Goal: Navigation & Orientation: Find specific page/section

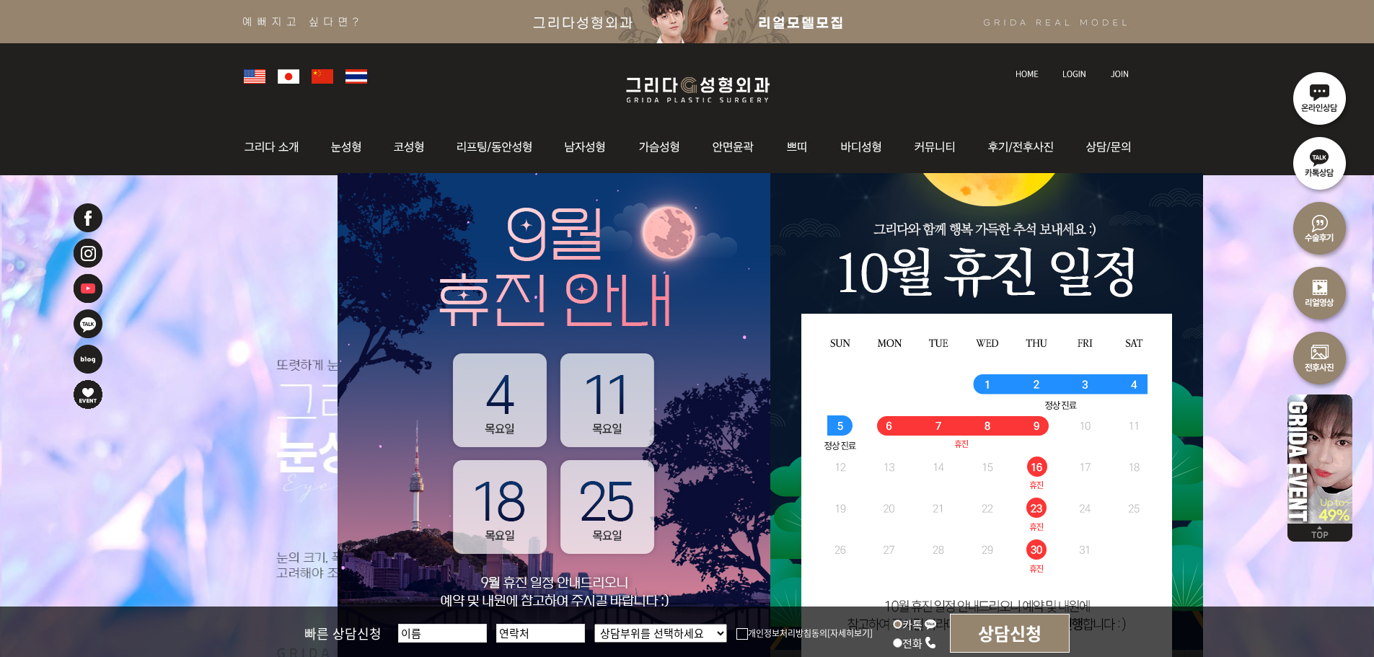
click at [1081, 76] on img at bounding box center [1074, 74] width 24 height 8
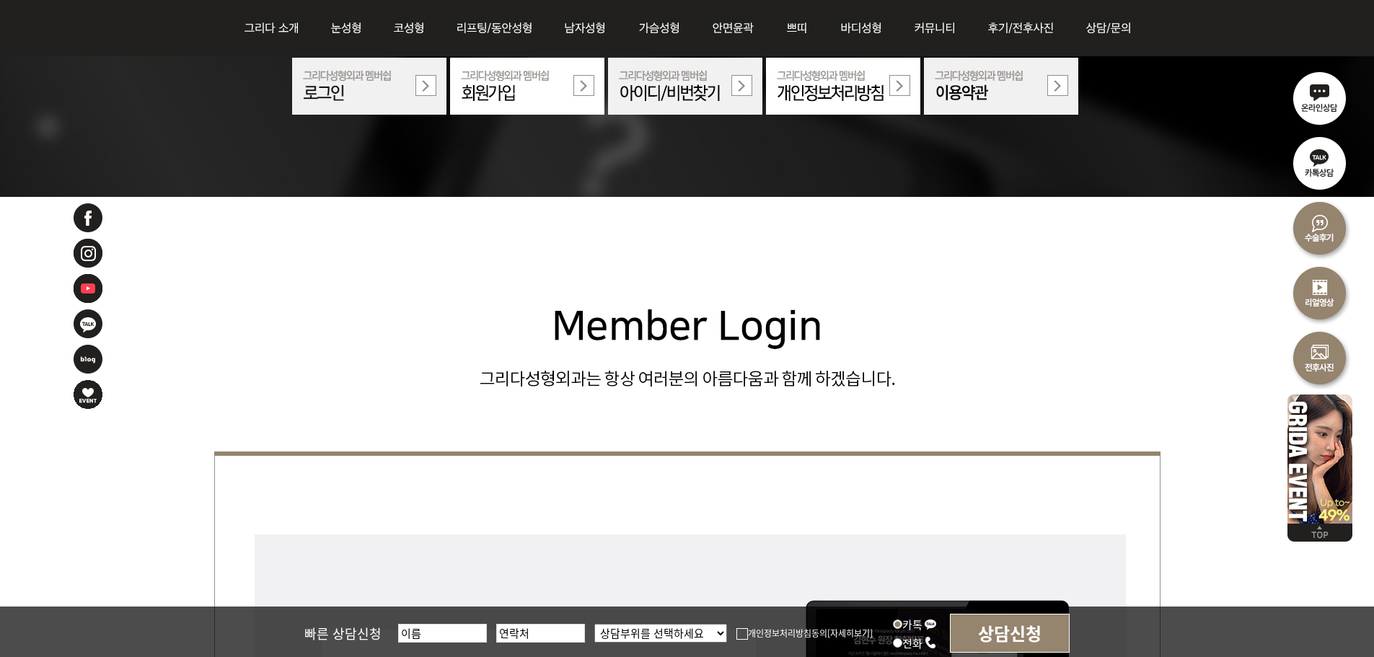
scroll to position [577, 0]
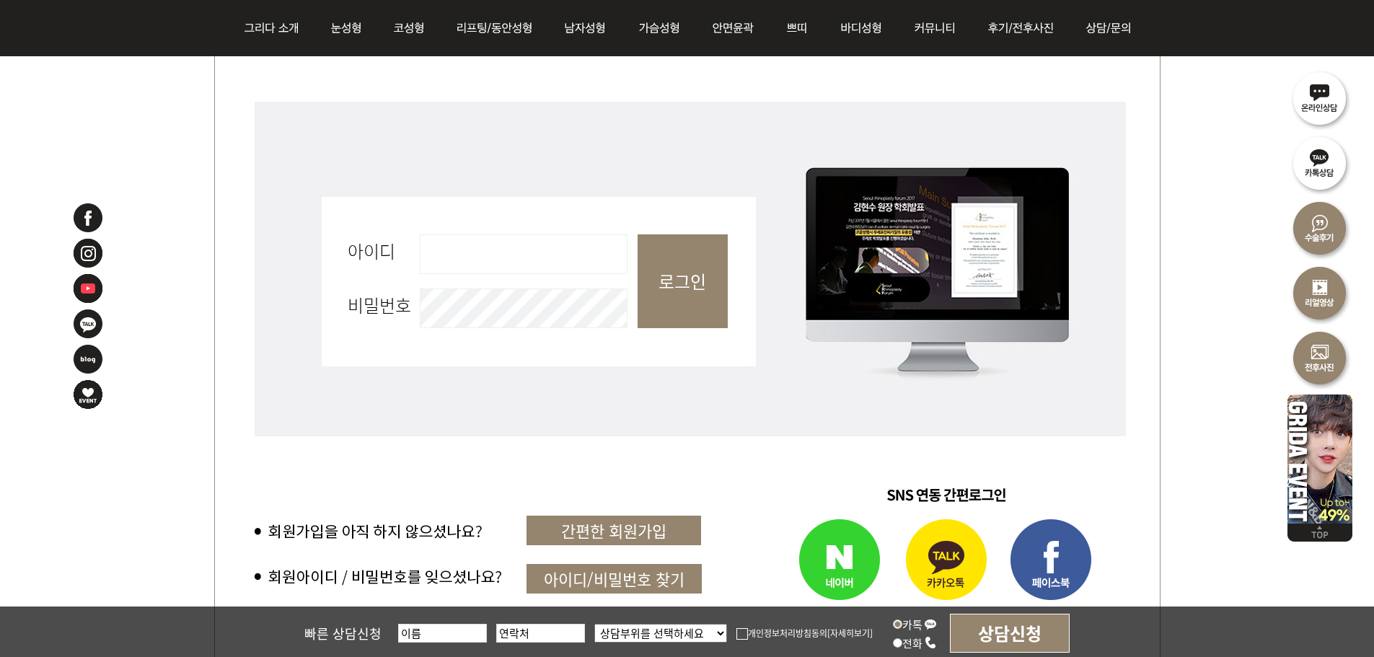
click at [526, 270] on input "아이디 필수" at bounding box center [524, 254] width 208 height 40
type input "admin"
click at [696, 281] on input "로그인" at bounding box center [683, 281] width 90 height 94
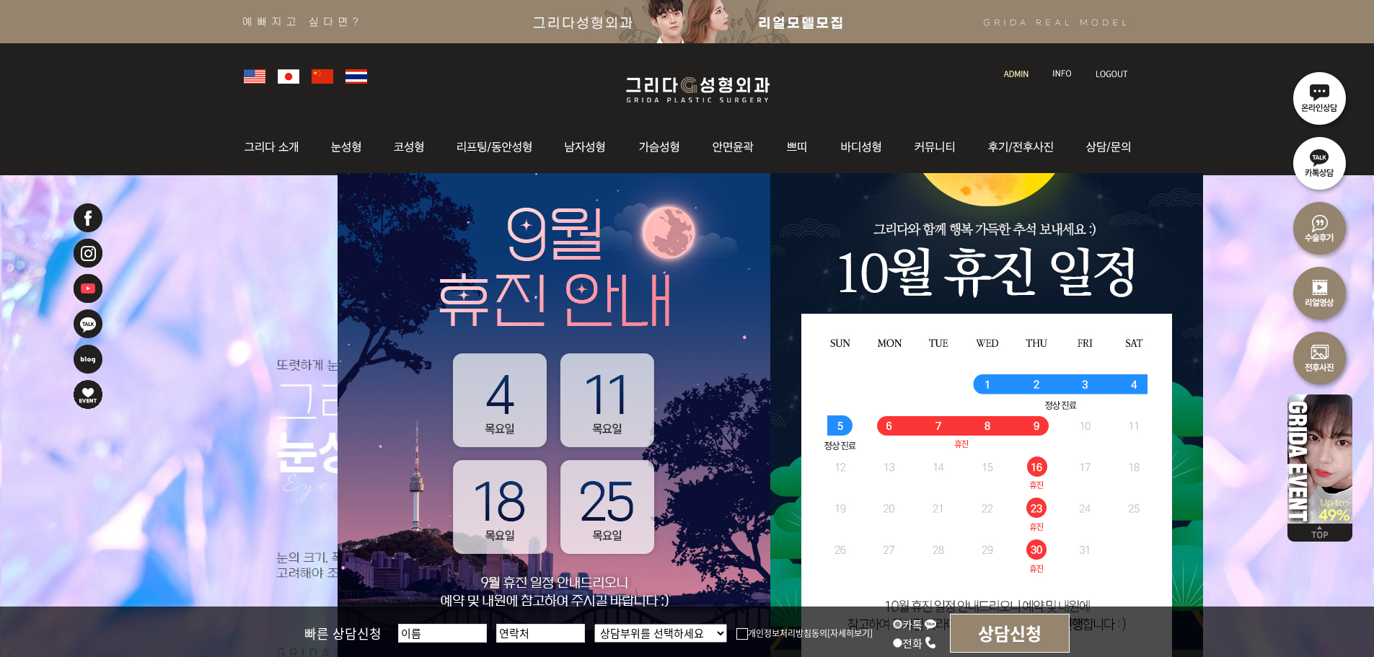
click at [1023, 70] on img at bounding box center [1016, 74] width 25 height 8
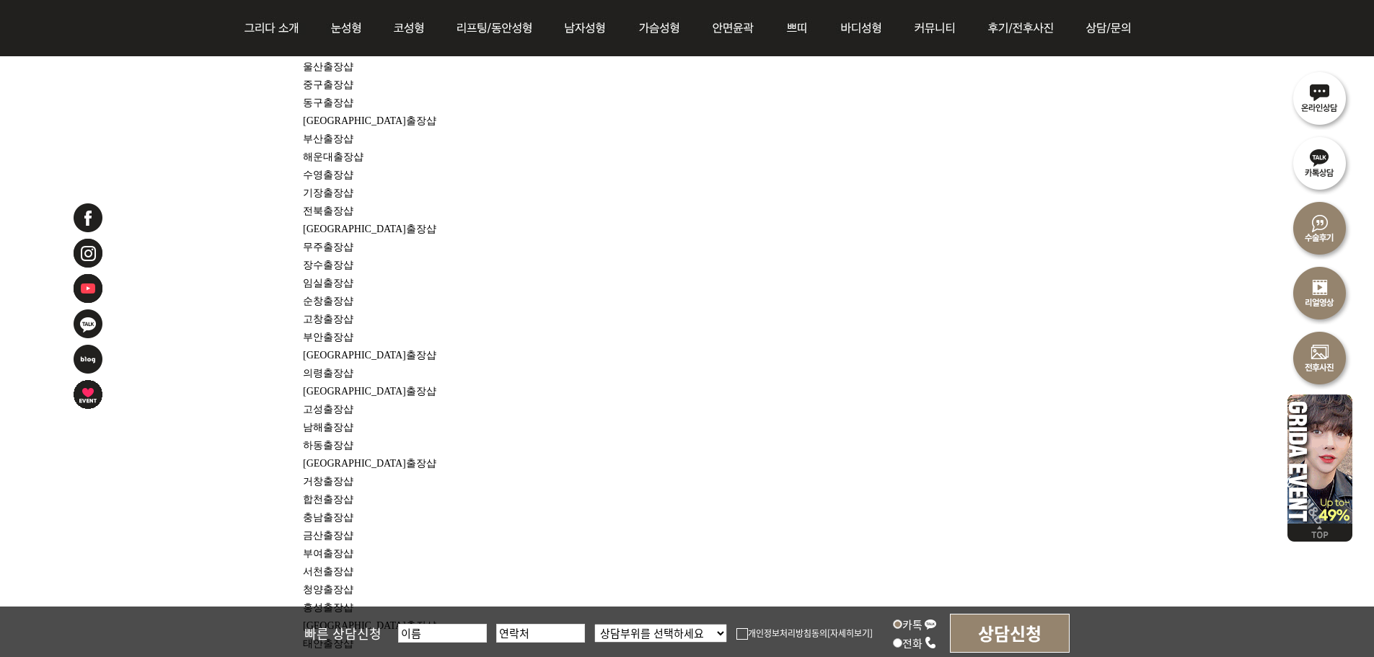
scroll to position [10605, 0]
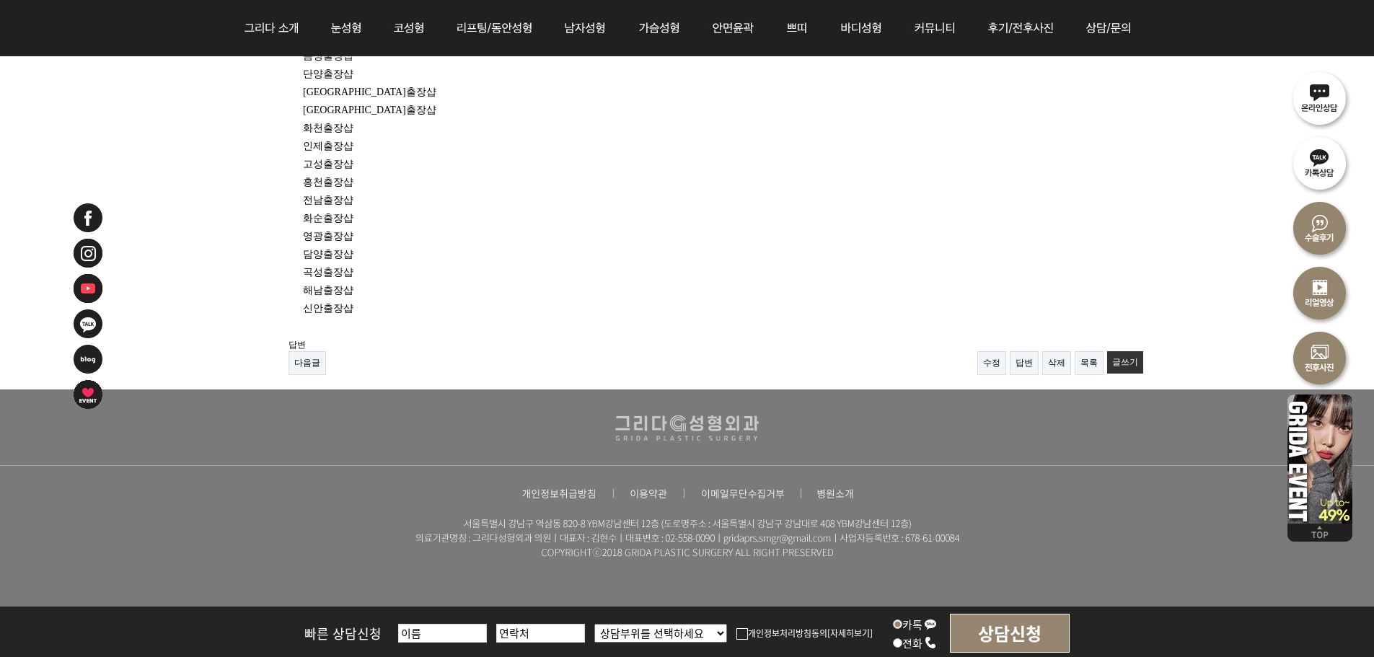
drag, startPoint x: 825, startPoint y: 296, endPoint x: 732, endPoint y: 501, distance: 225.6
click at [1060, 353] on link "삭제" at bounding box center [1056, 363] width 29 height 24
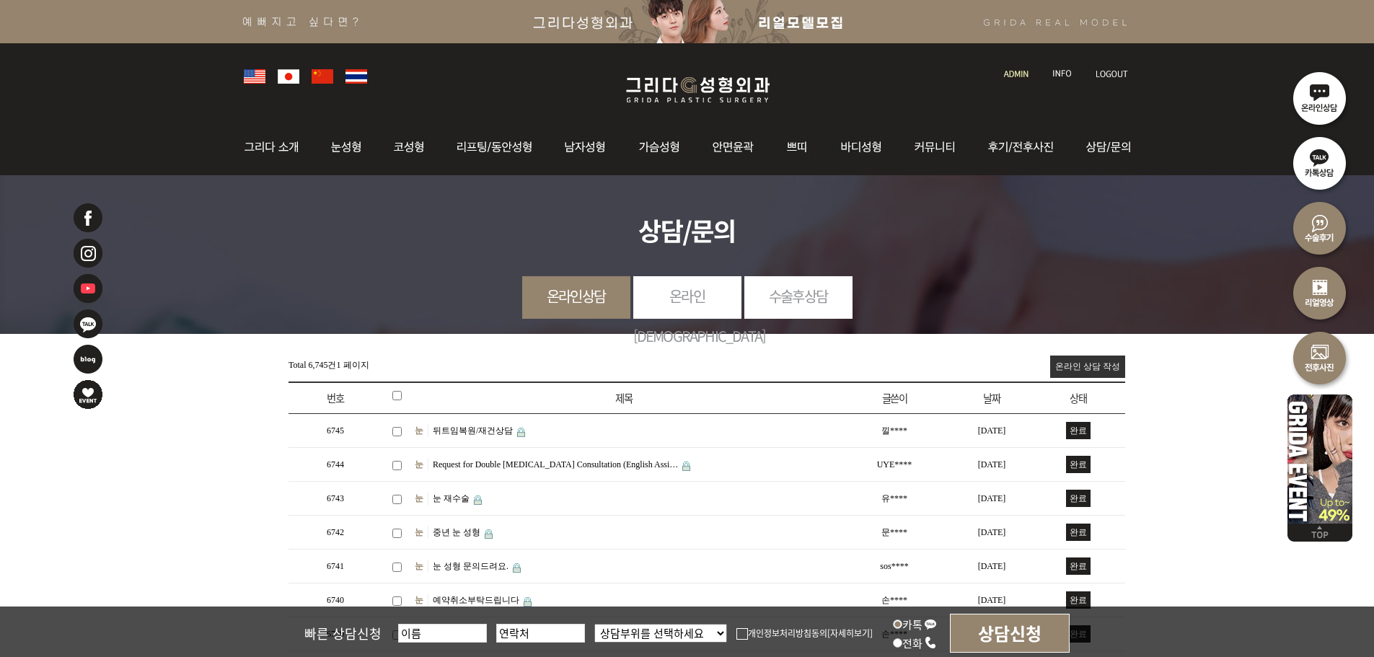
click at [1024, 80] on div at bounding box center [688, 74] width 902 height 63
click at [1006, 72] on img at bounding box center [1016, 74] width 25 height 8
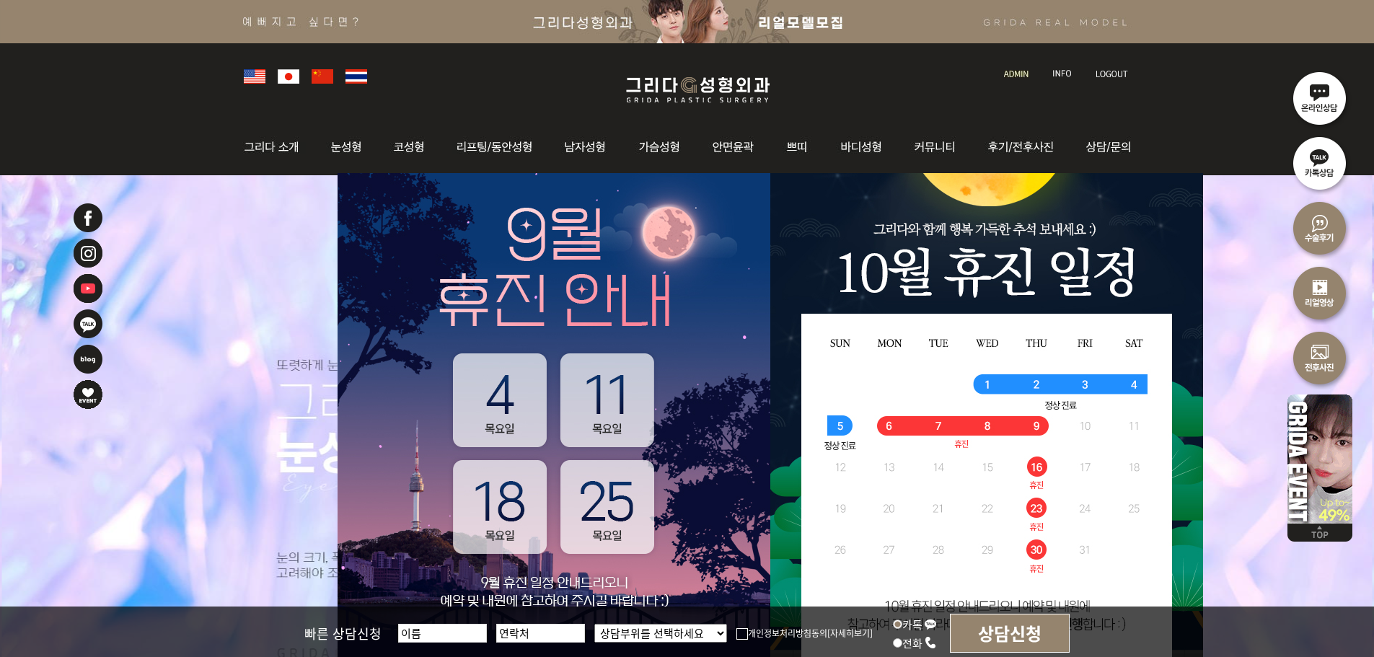
click at [1027, 79] on li at bounding box center [1017, 65] width 41 height 30
click at [1024, 76] on img at bounding box center [1016, 74] width 25 height 8
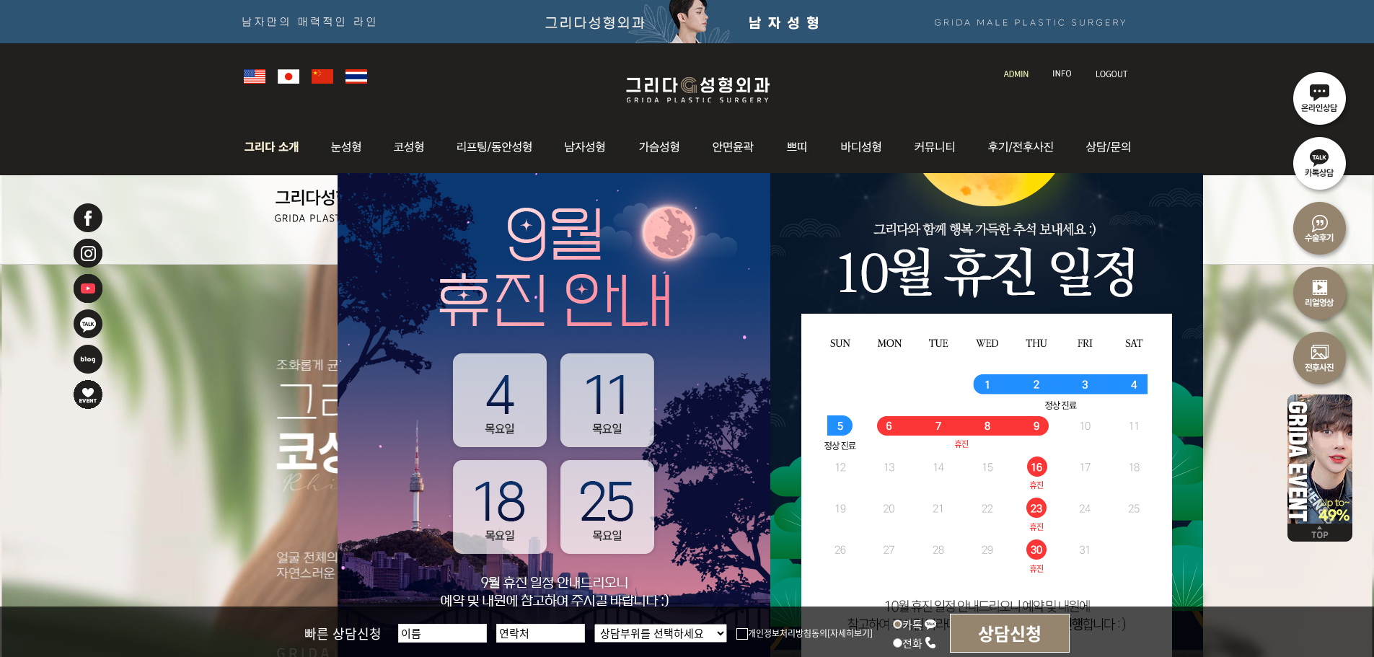
click at [299, 151] on img at bounding box center [276, 147] width 78 height 56
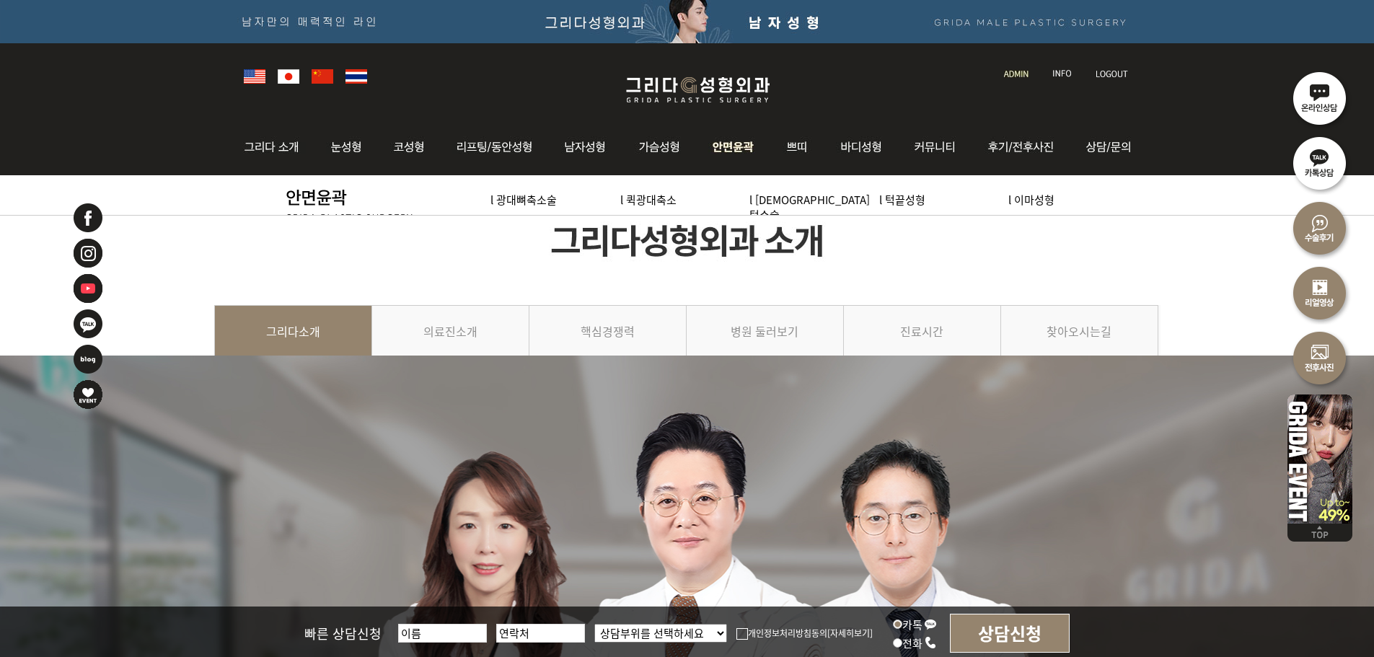
drag, startPoint x: 659, startPoint y: 310, endPoint x: 717, endPoint y: 140, distance: 179.7
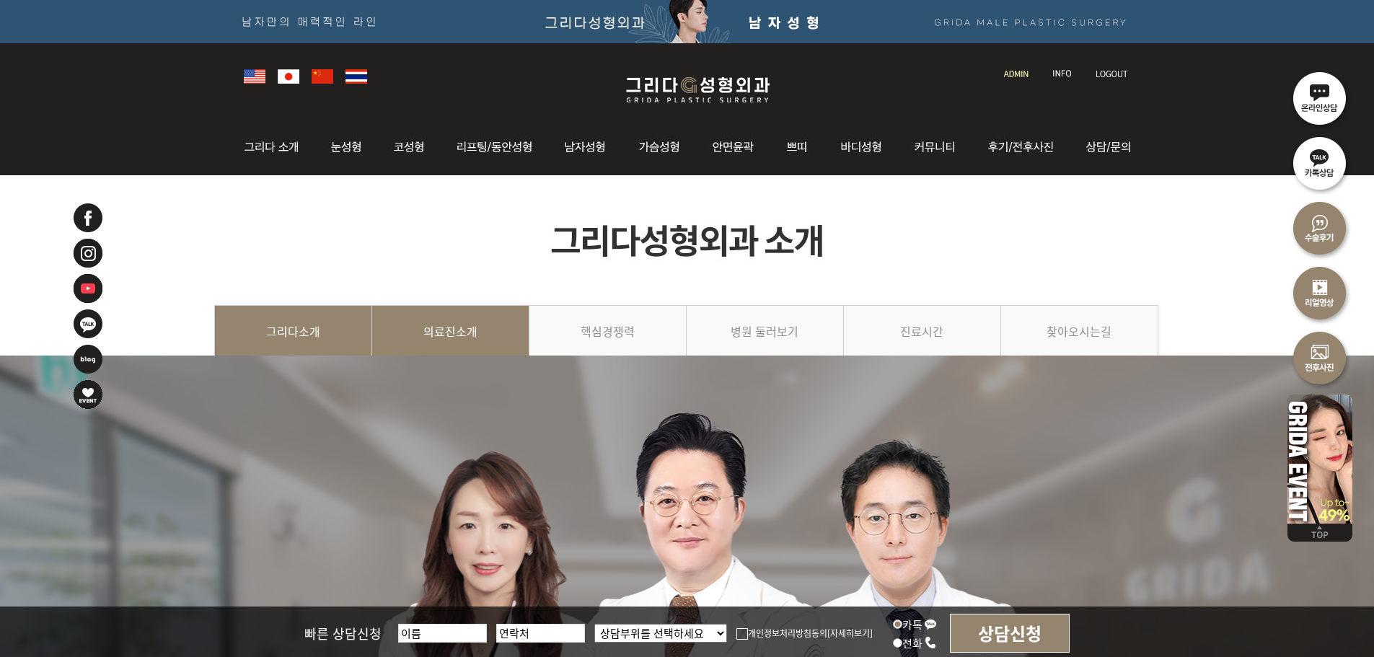
click at [409, 351] on link "의료진소개" at bounding box center [450, 338] width 157 height 66
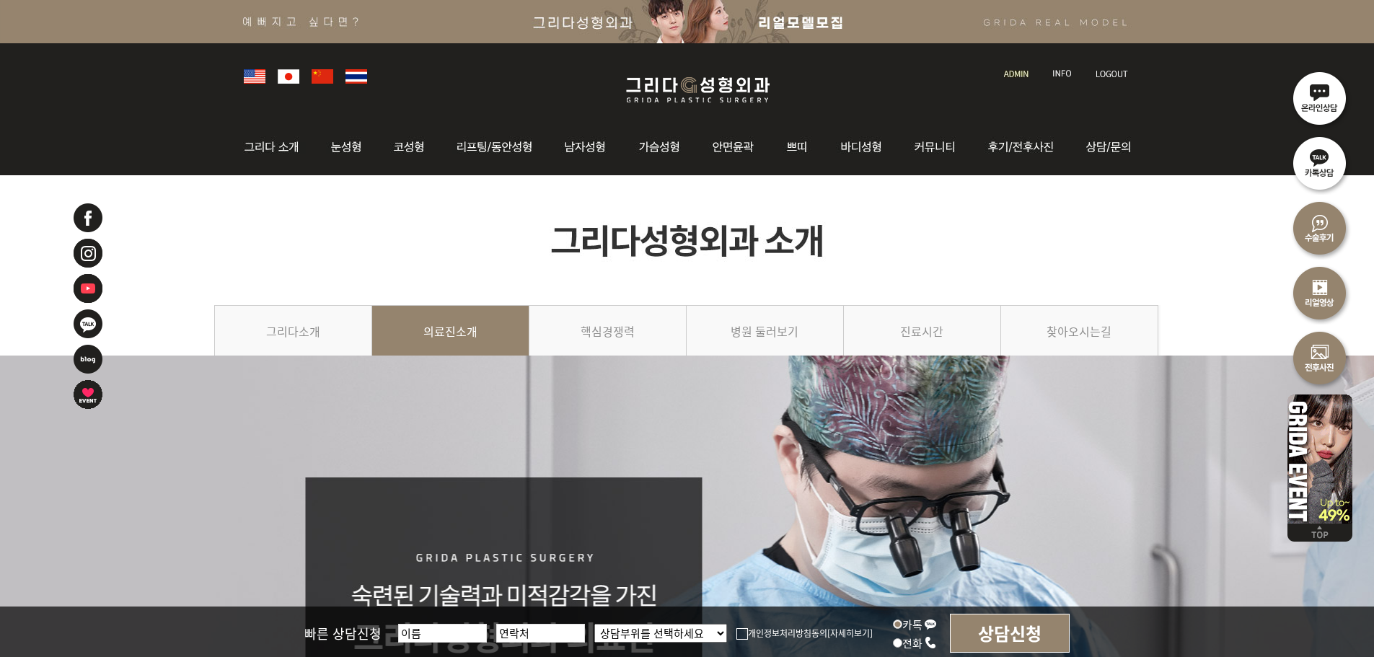
click at [283, 79] on img at bounding box center [289, 76] width 22 height 14
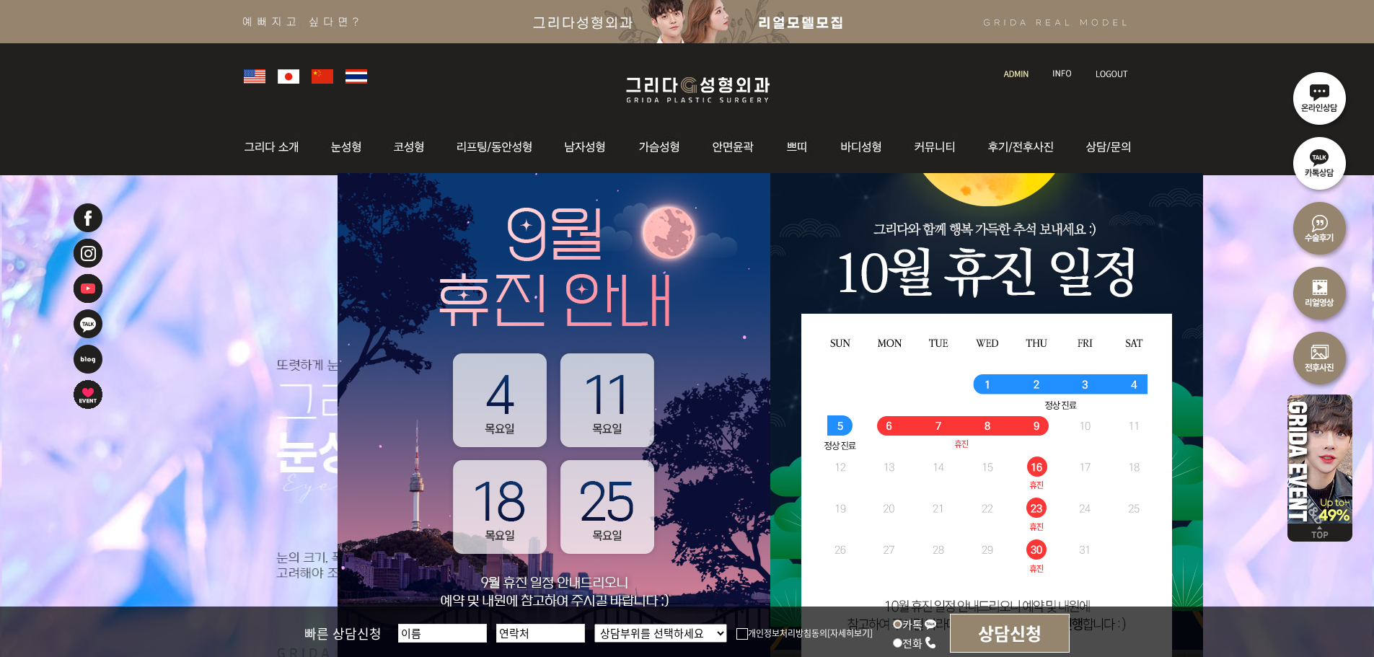
click at [697, 99] on img at bounding box center [698, 90] width 172 height 34
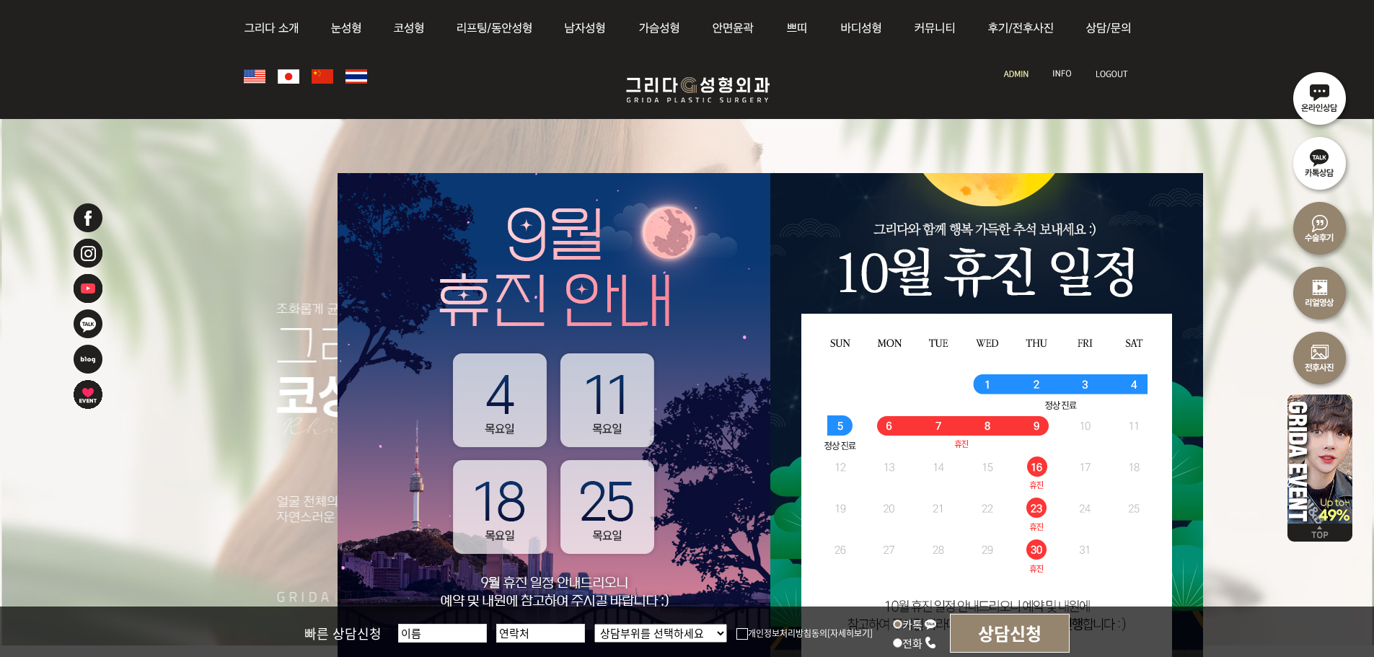
scroll to position [289, 0]
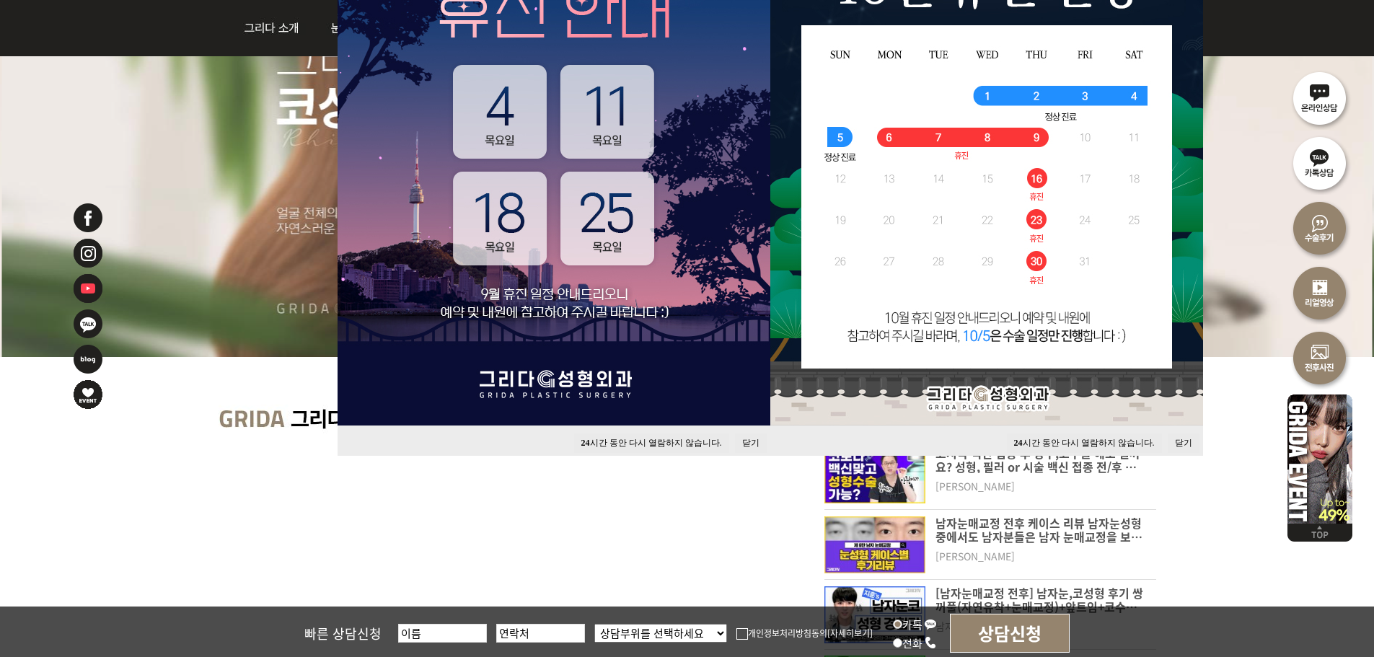
click at [750, 440] on button "닫기" at bounding box center [751, 442] width 32 height 19
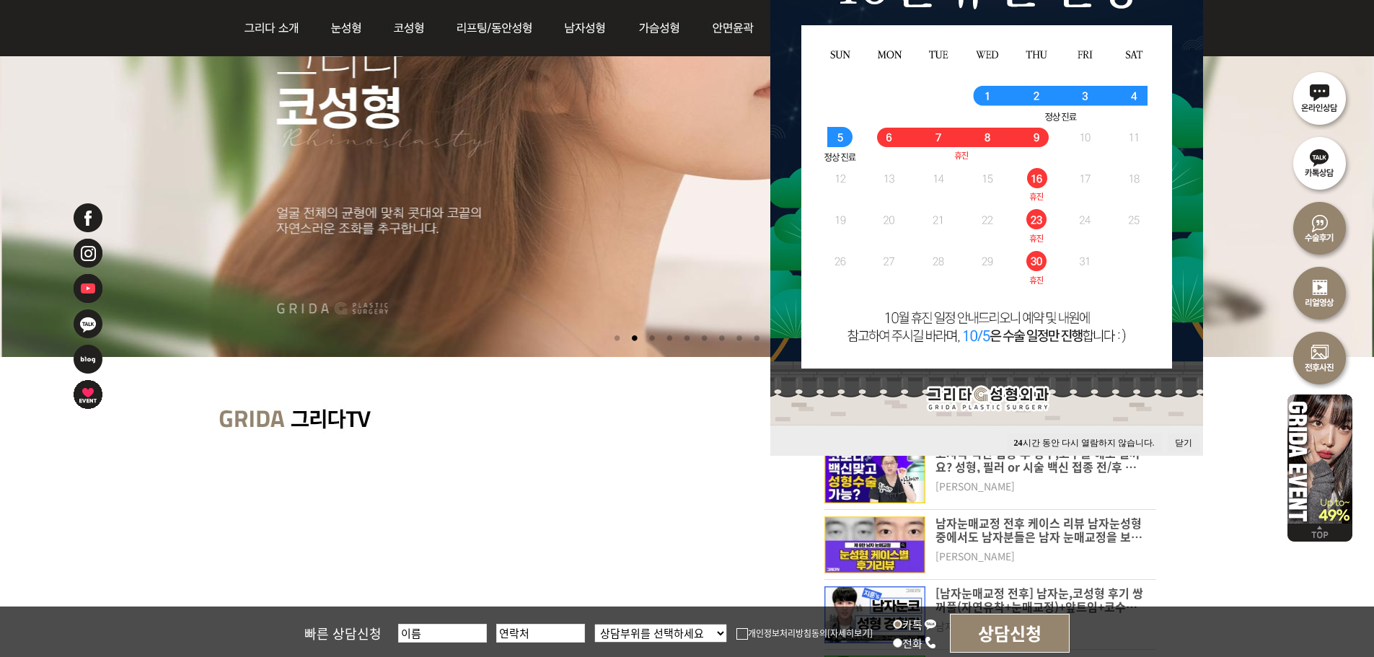
click at [1184, 443] on button "닫기" at bounding box center [1184, 442] width 32 height 19
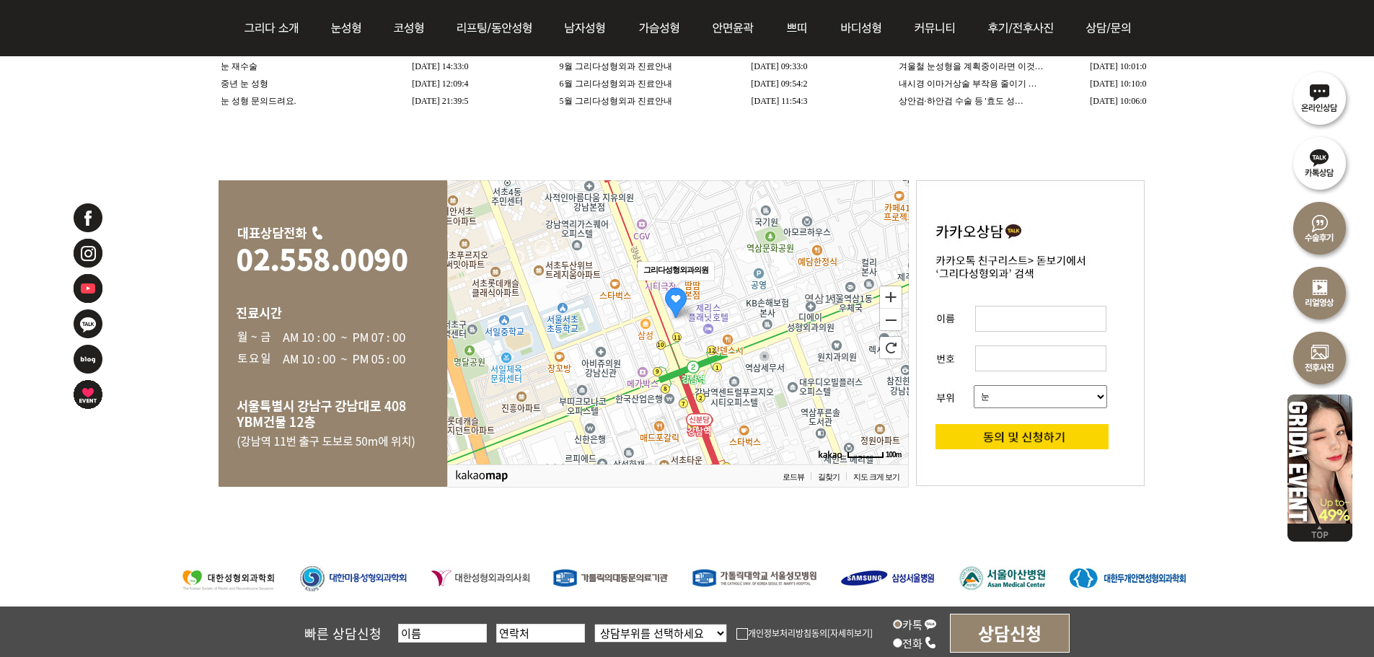
scroll to position [3090, 0]
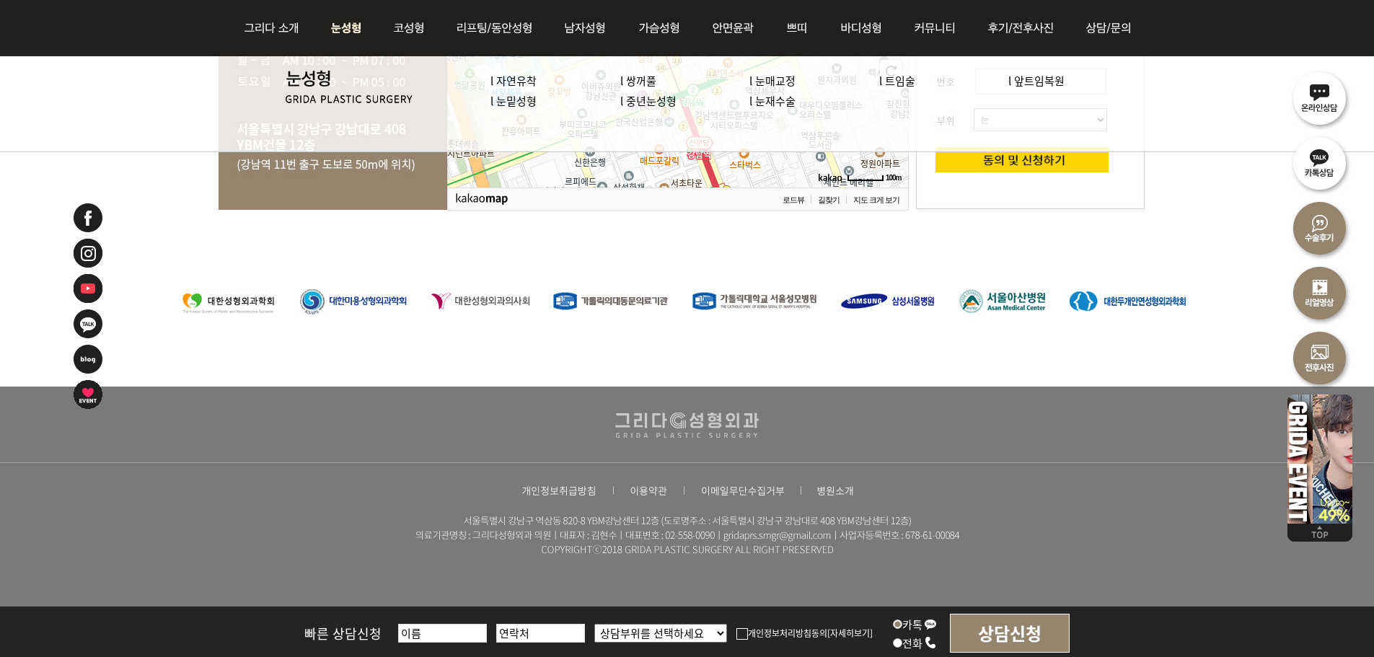
click at [523, 86] on link "l 자연유착" at bounding box center [513, 80] width 46 height 15
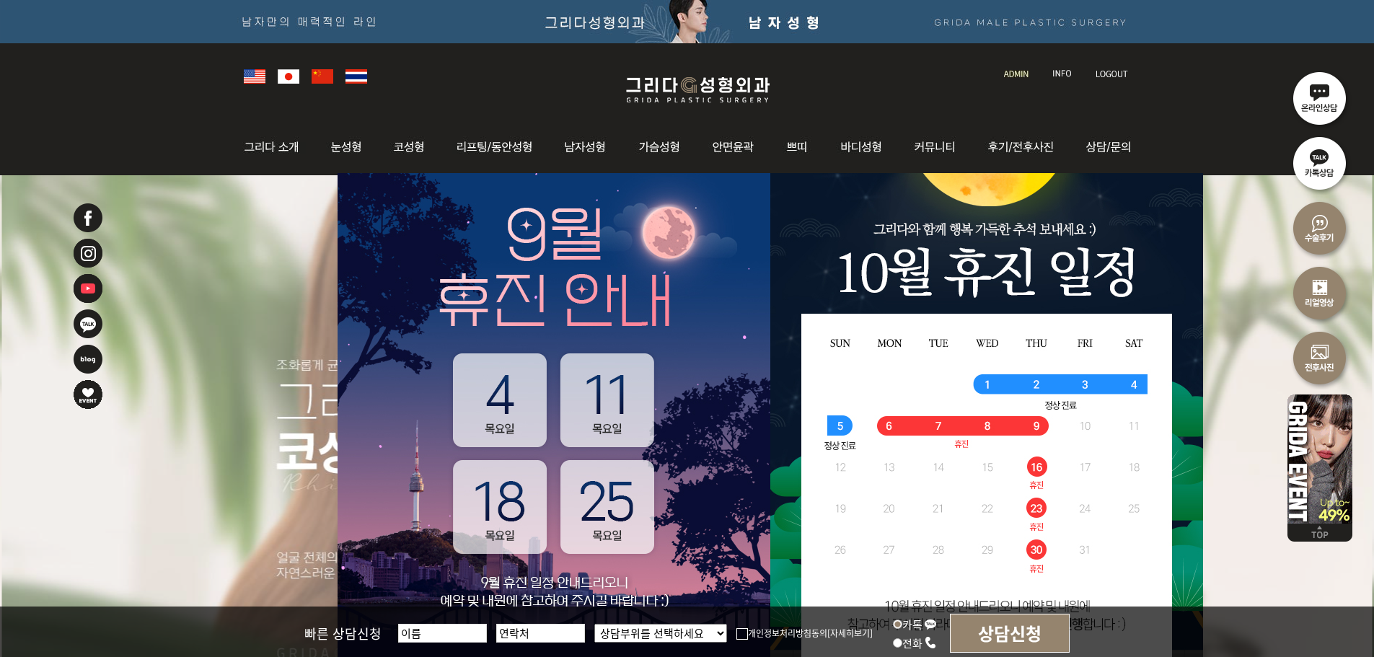
scroll to position [433, 0]
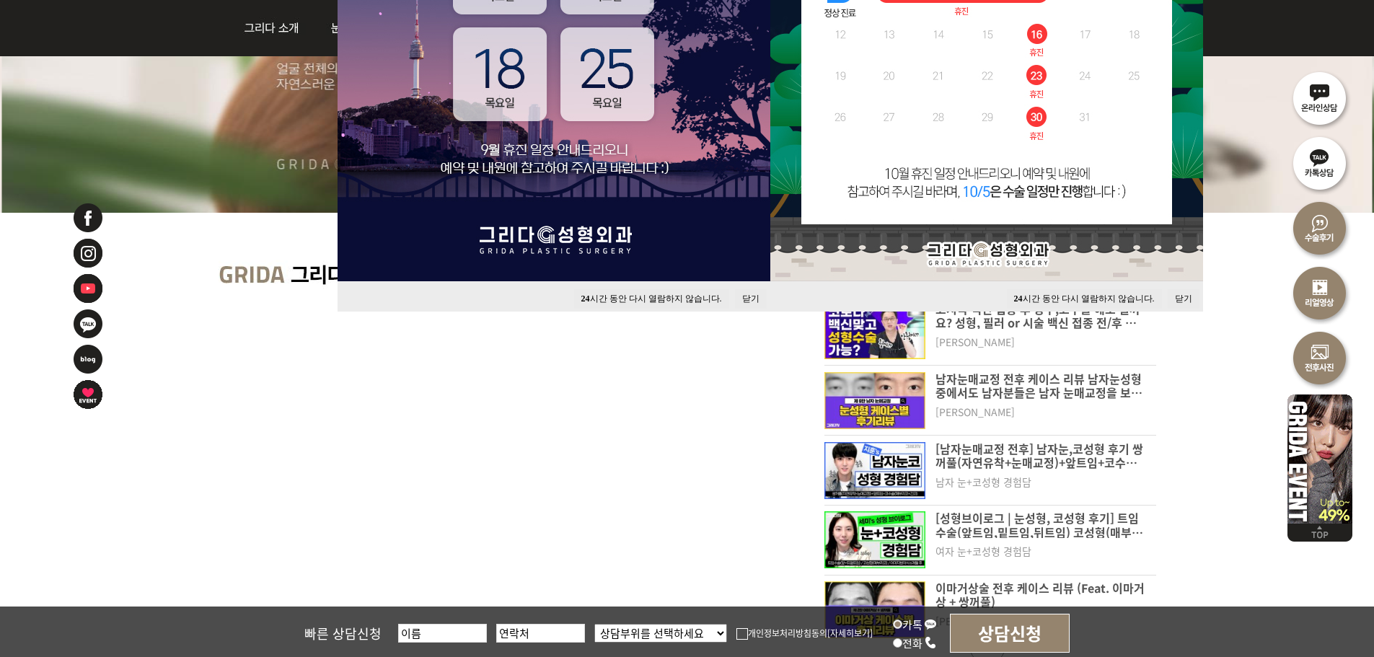
click at [746, 294] on button "닫기" at bounding box center [751, 298] width 32 height 19
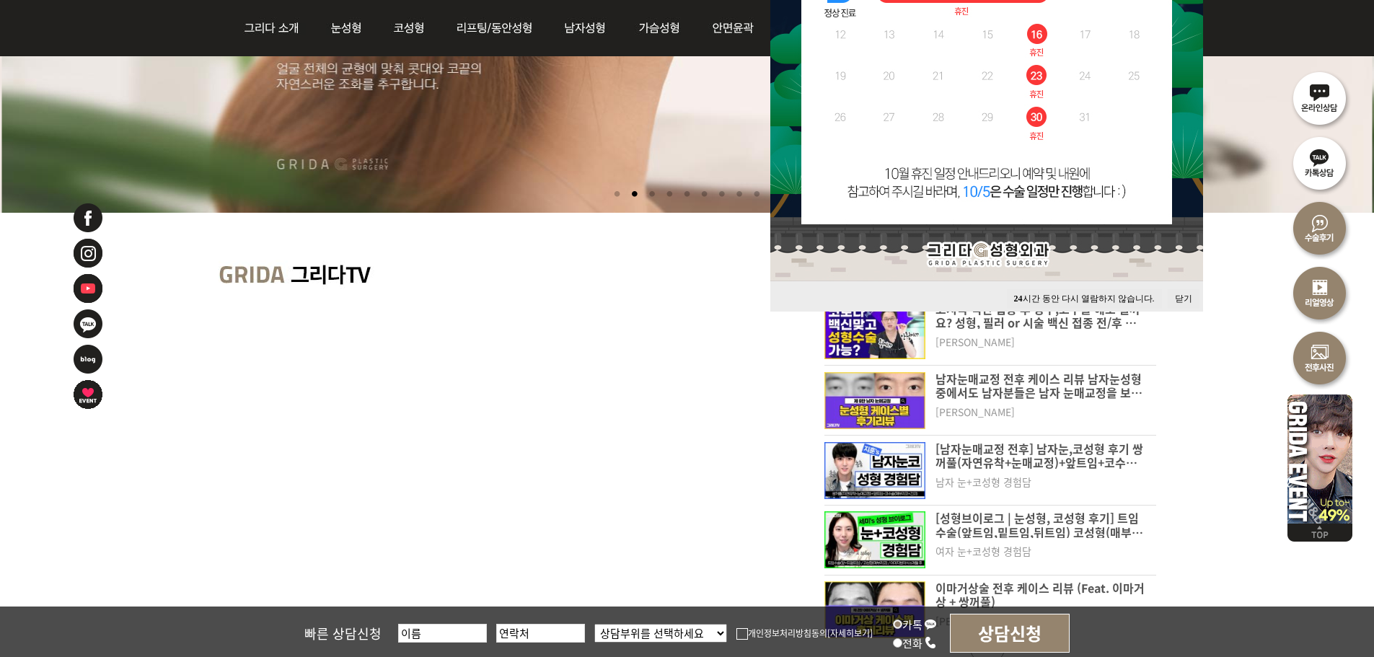
click at [1174, 301] on button "닫기" at bounding box center [1184, 298] width 32 height 19
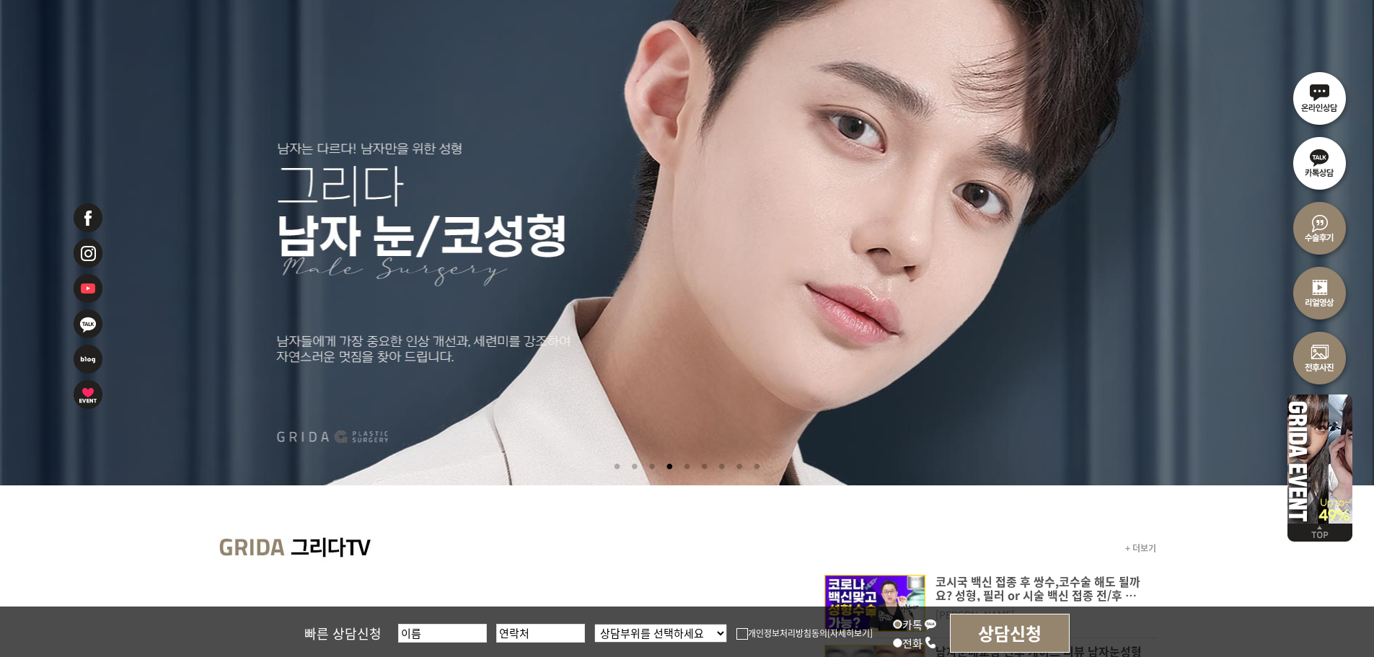
scroll to position [0, 0]
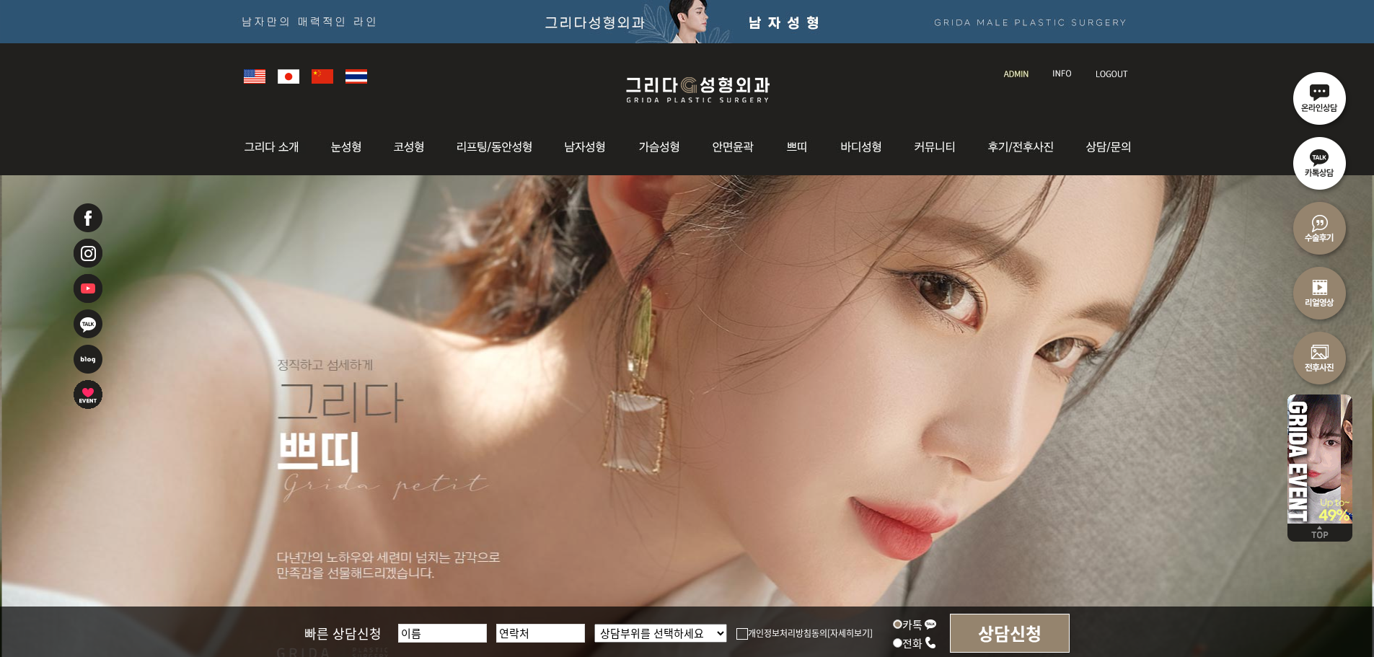
click at [624, 106] on img at bounding box center [698, 90] width 172 height 34
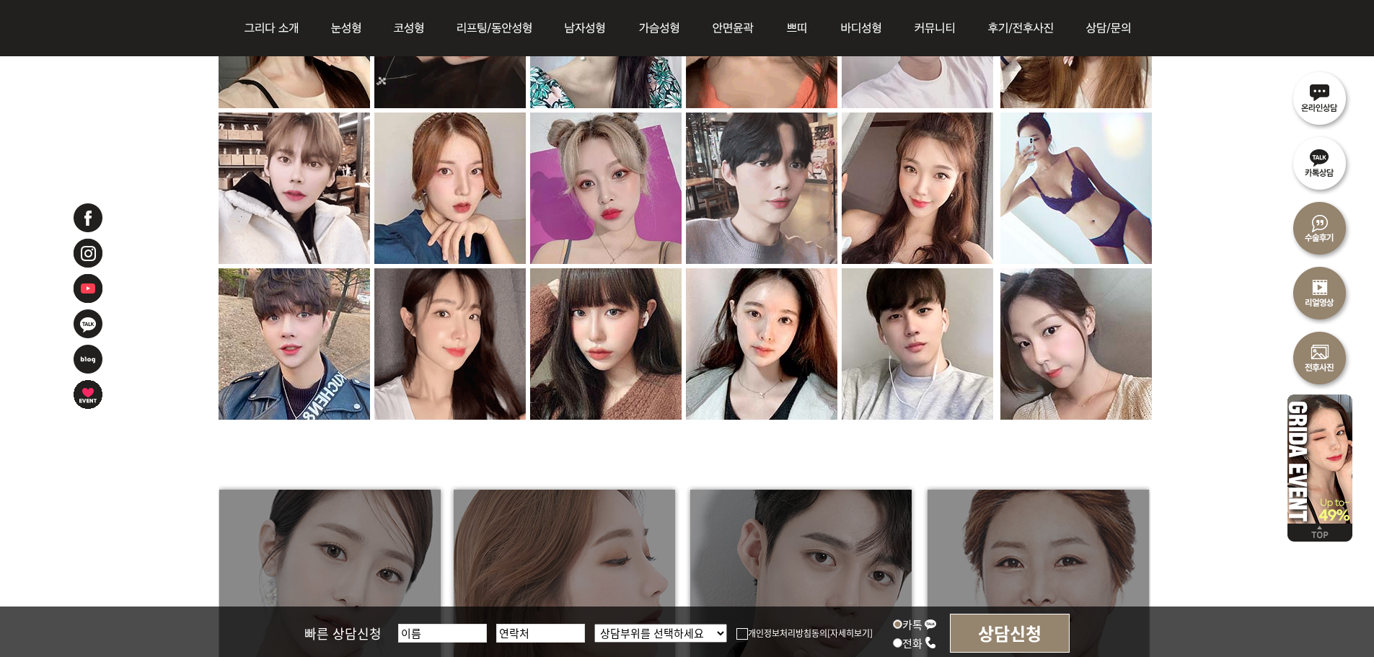
scroll to position [1875, 0]
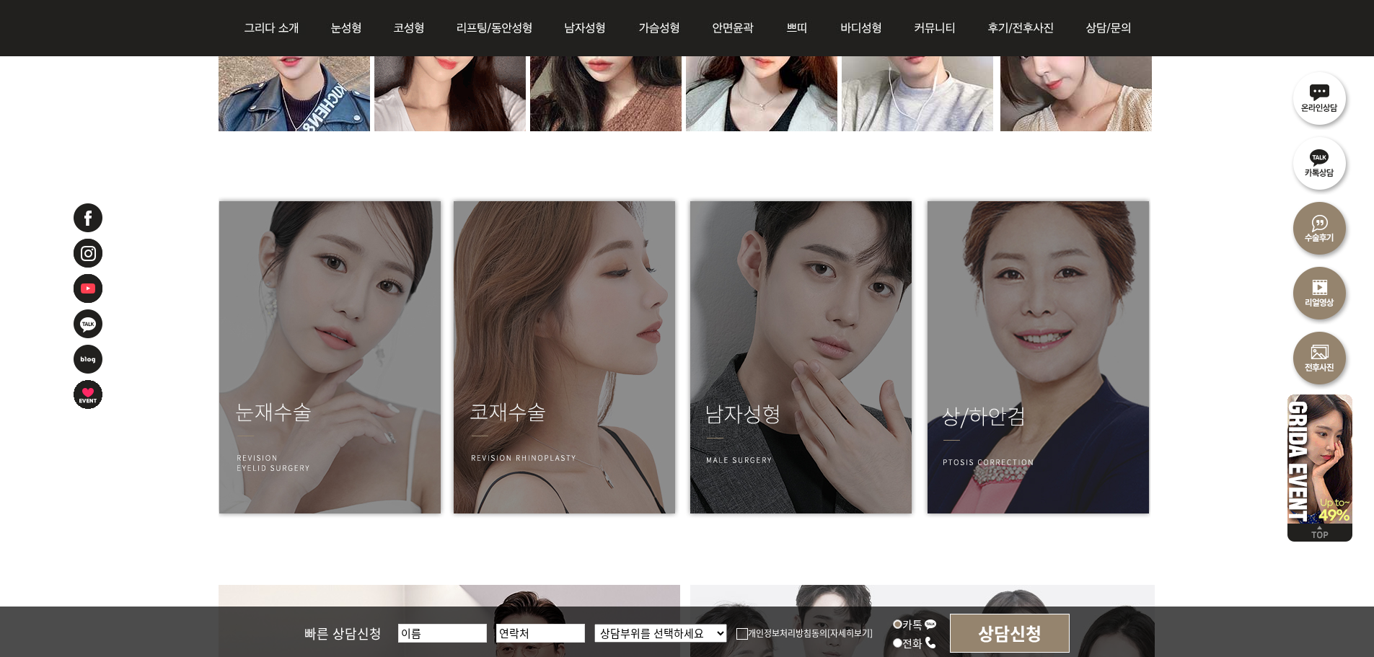
click at [1329, 304] on img at bounding box center [1319, 292] width 65 height 65
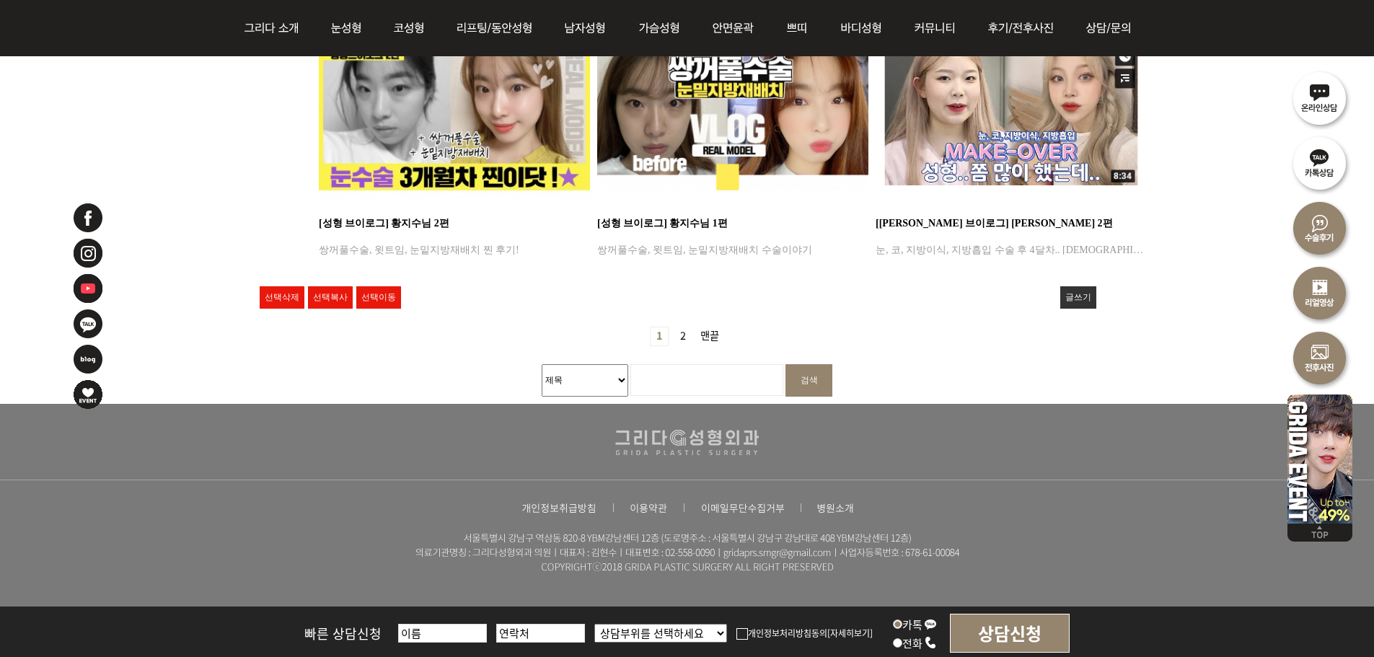
drag, startPoint x: 1133, startPoint y: 369, endPoint x: 1175, endPoint y: 257, distance: 120.0
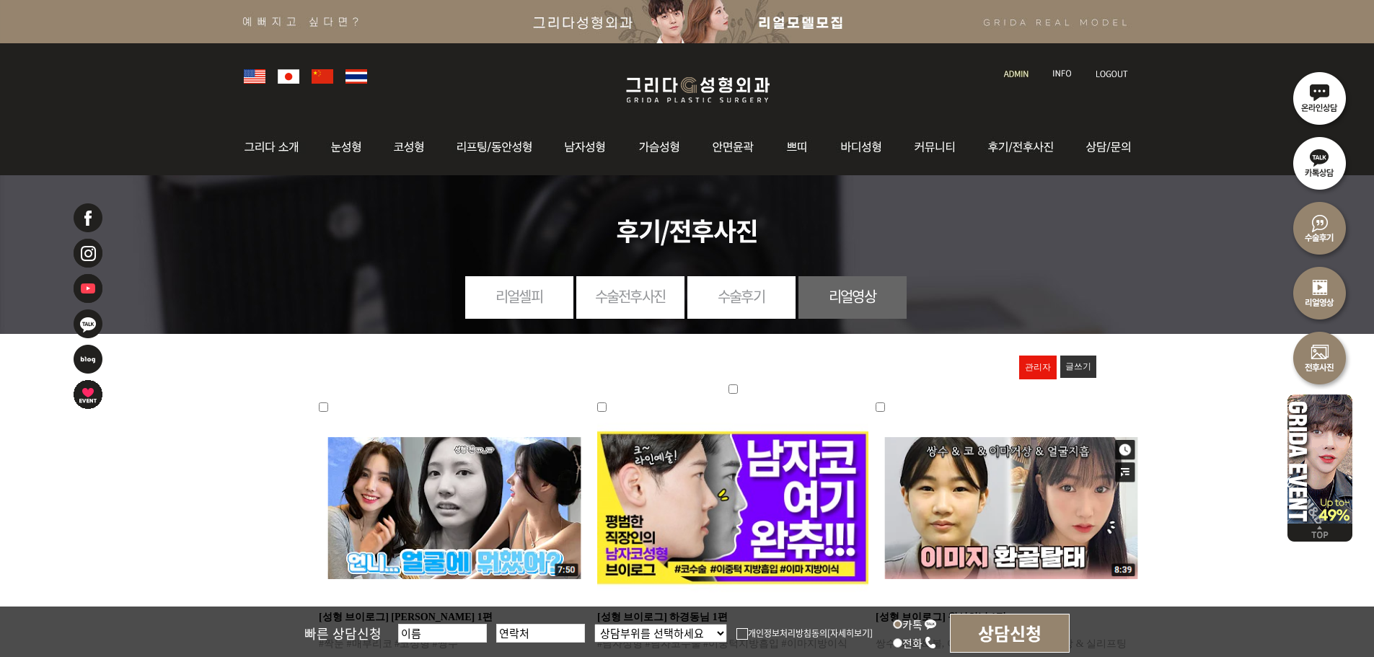
click at [739, 96] on img at bounding box center [698, 90] width 172 height 34
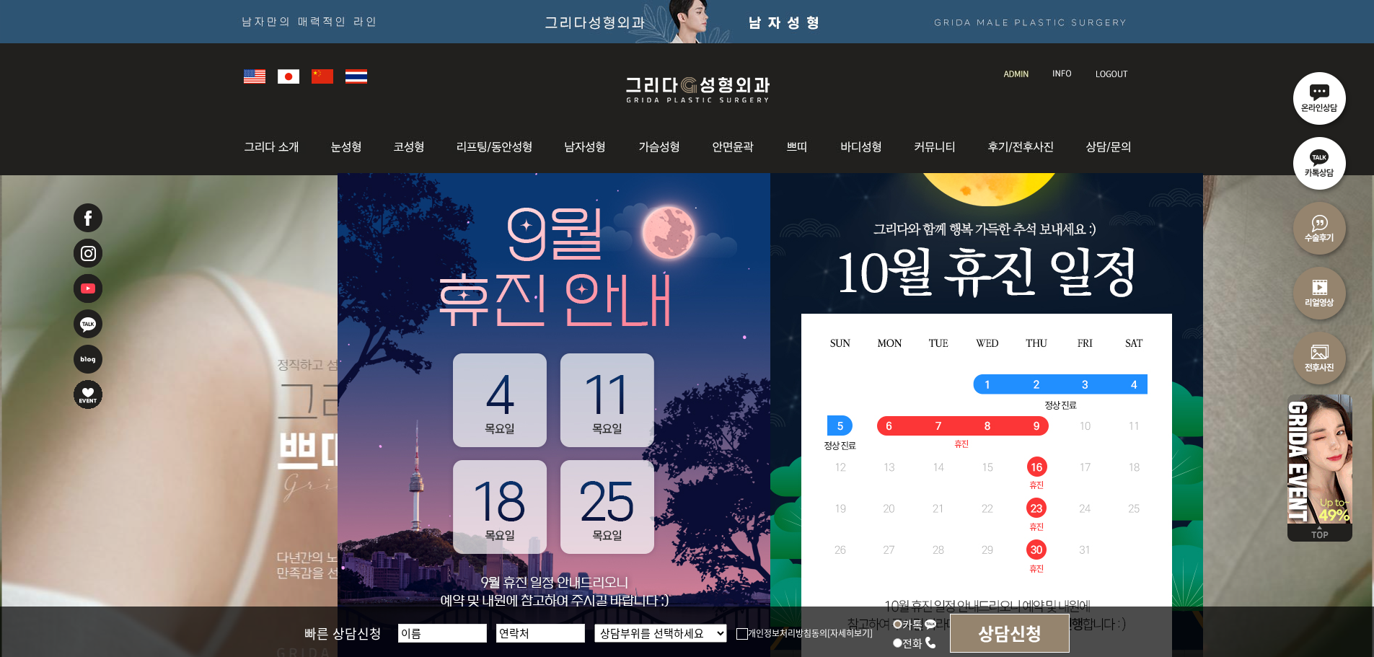
scroll to position [361, 0]
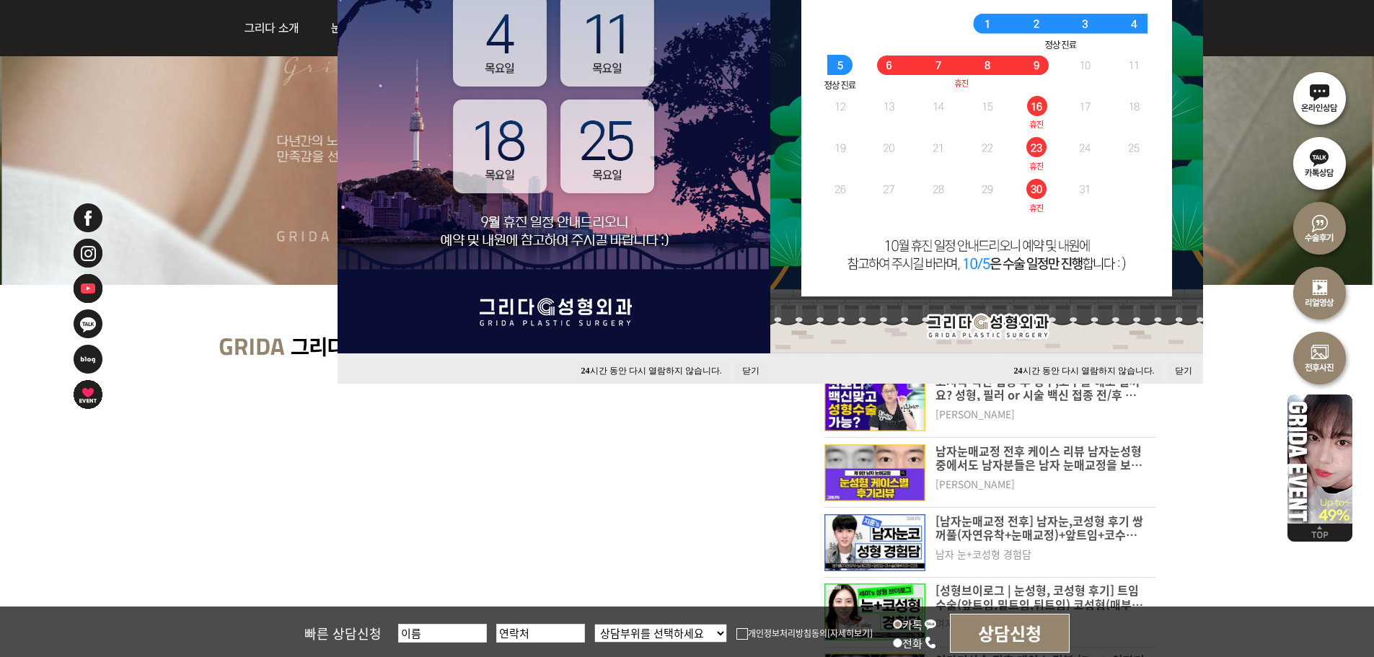
click at [759, 364] on button "닫기" at bounding box center [751, 370] width 32 height 19
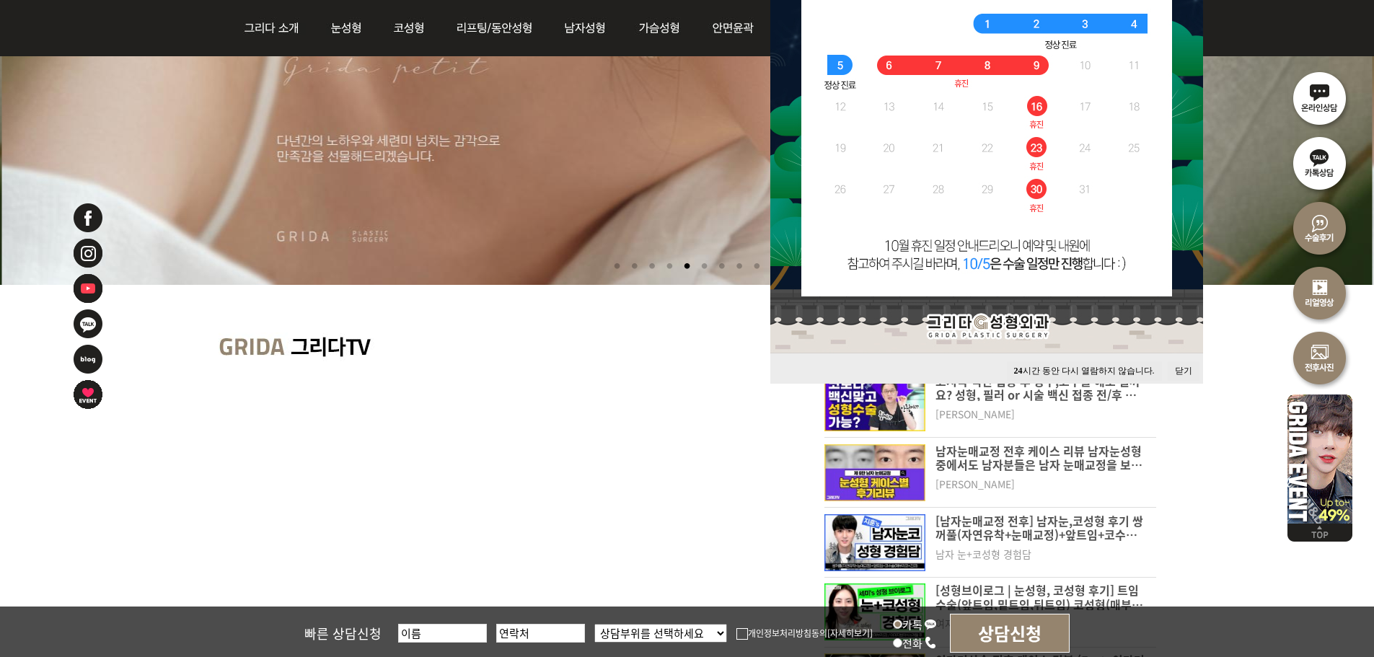
click at [1177, 369] on button "닫기" at bounding box center [1184, 370] width 32 height 19
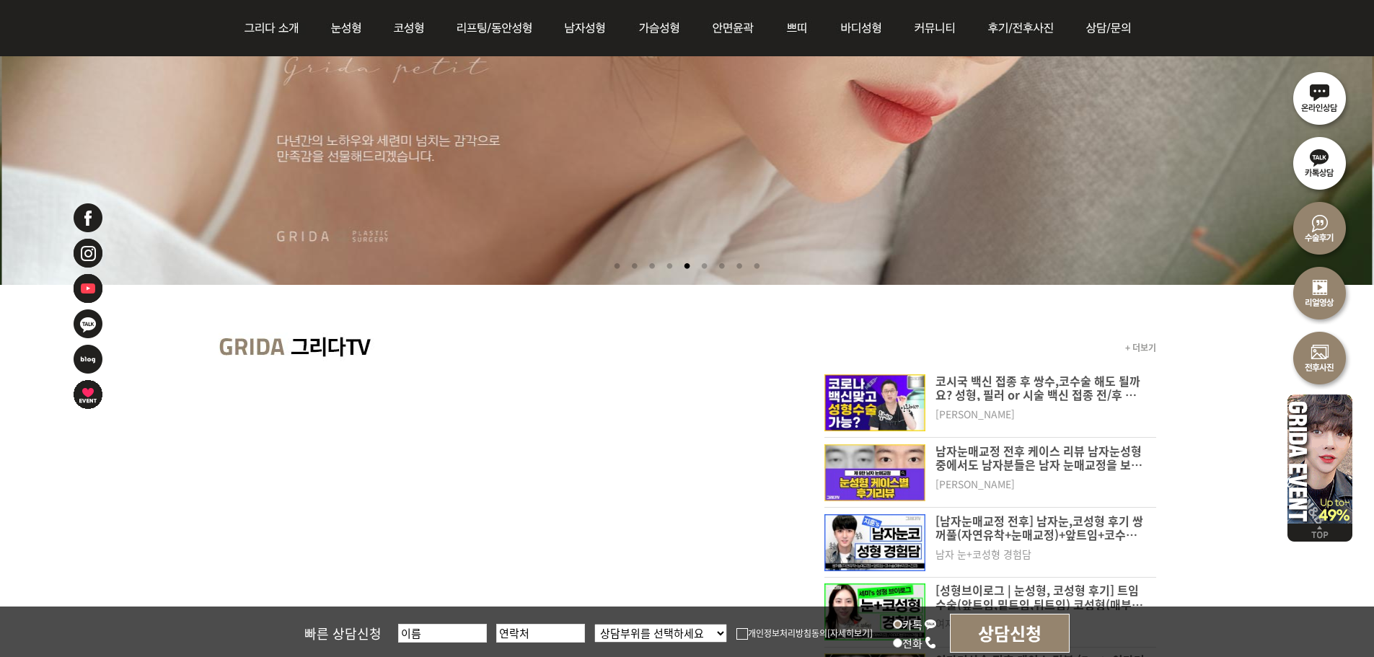
scroll to position [0, 0]
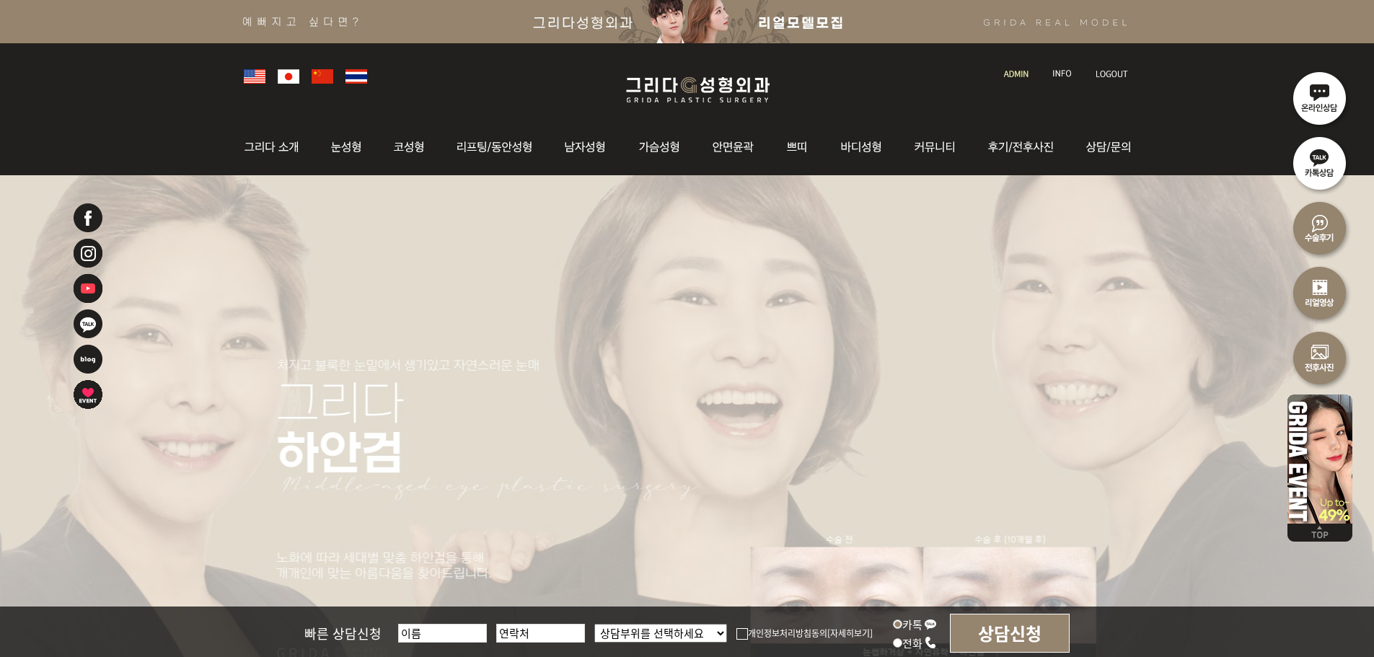
click at [662, 80] on img at bounding box center [698, 90] width 172 height 34
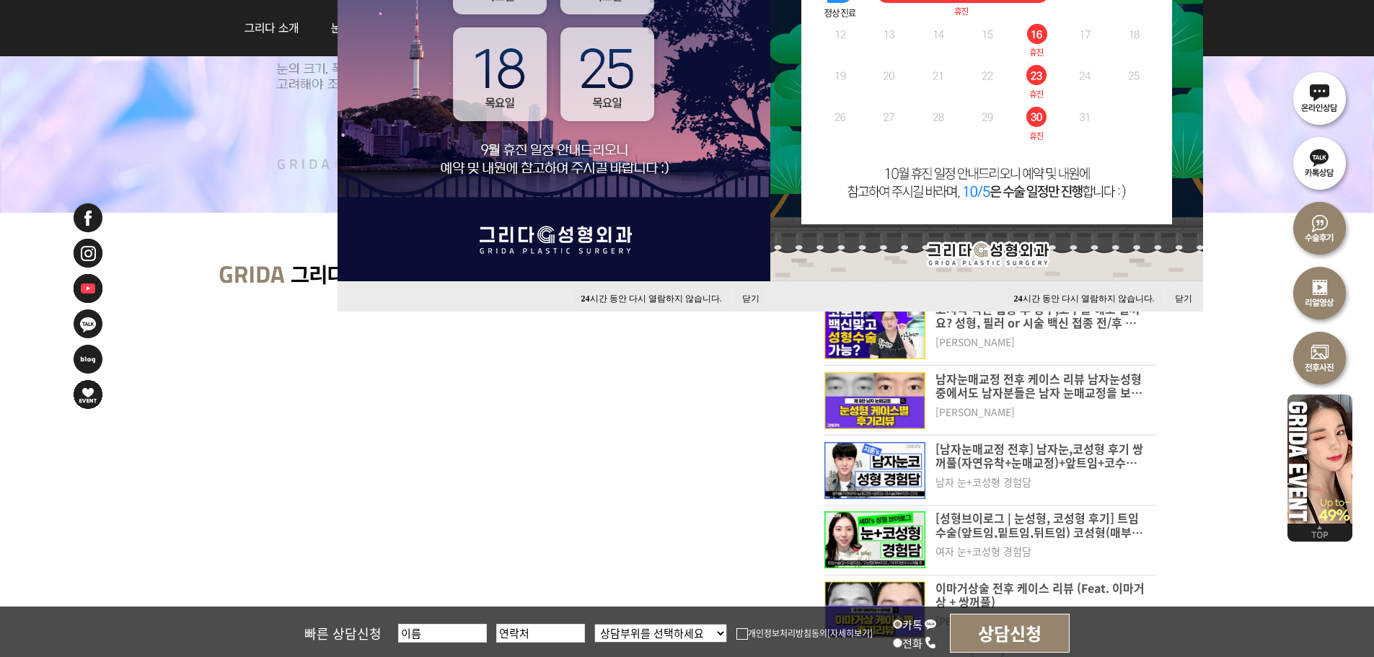
scroll to position [505, 0]
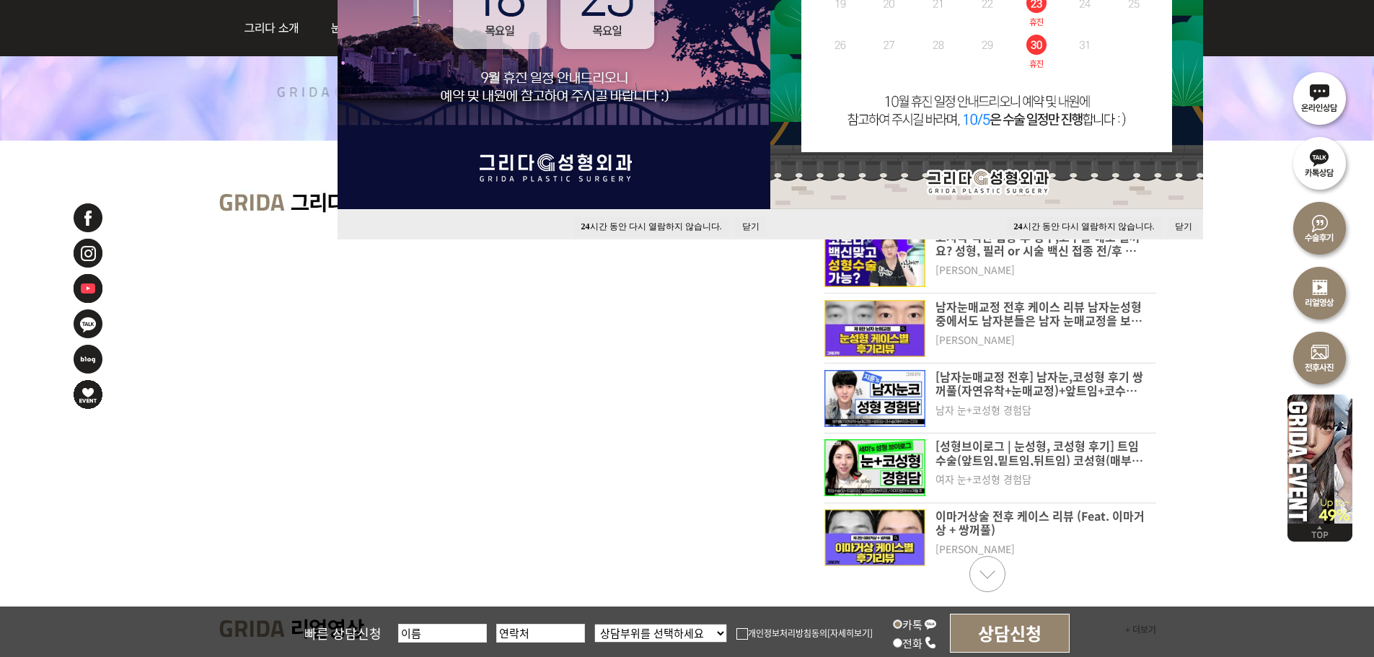
click at [750, 221] on button "닫기" at bounding box center [751, 226] width 32 height 19
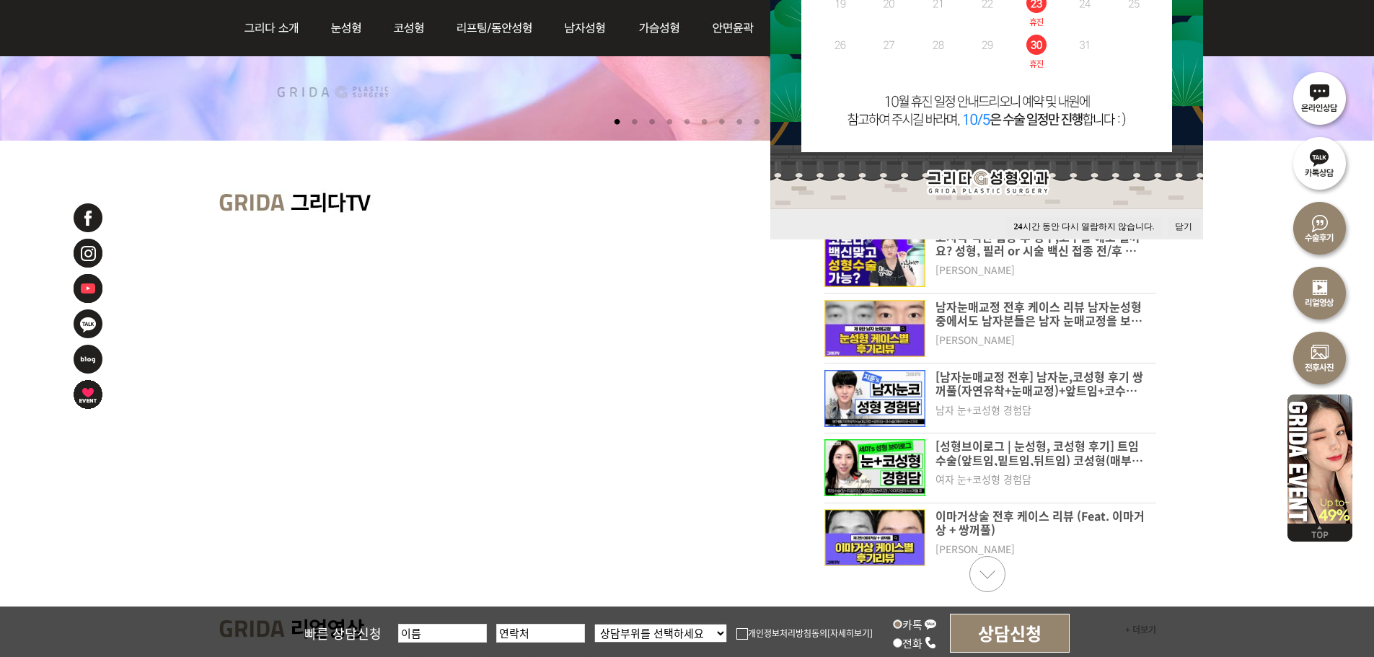
click at [1177, 232] on button "닫기" at bounding box center [1184, 226] width 32 height 19
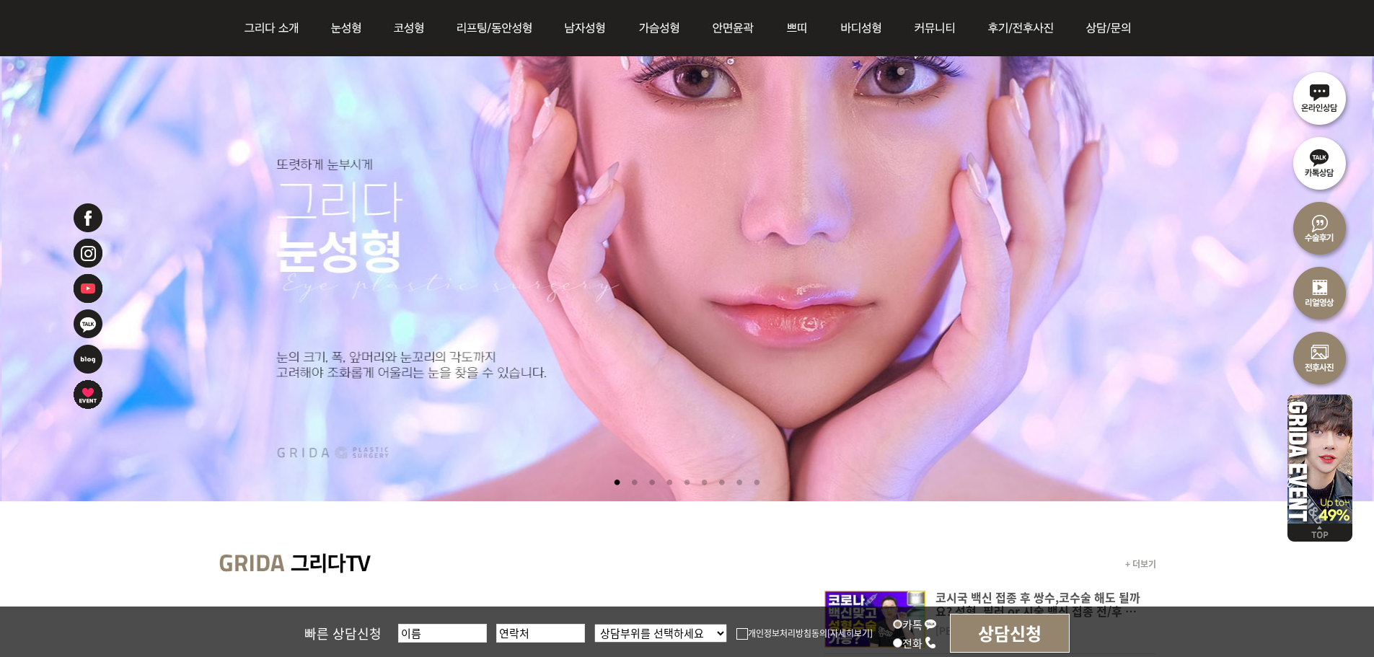
scroll to position [0, 0]
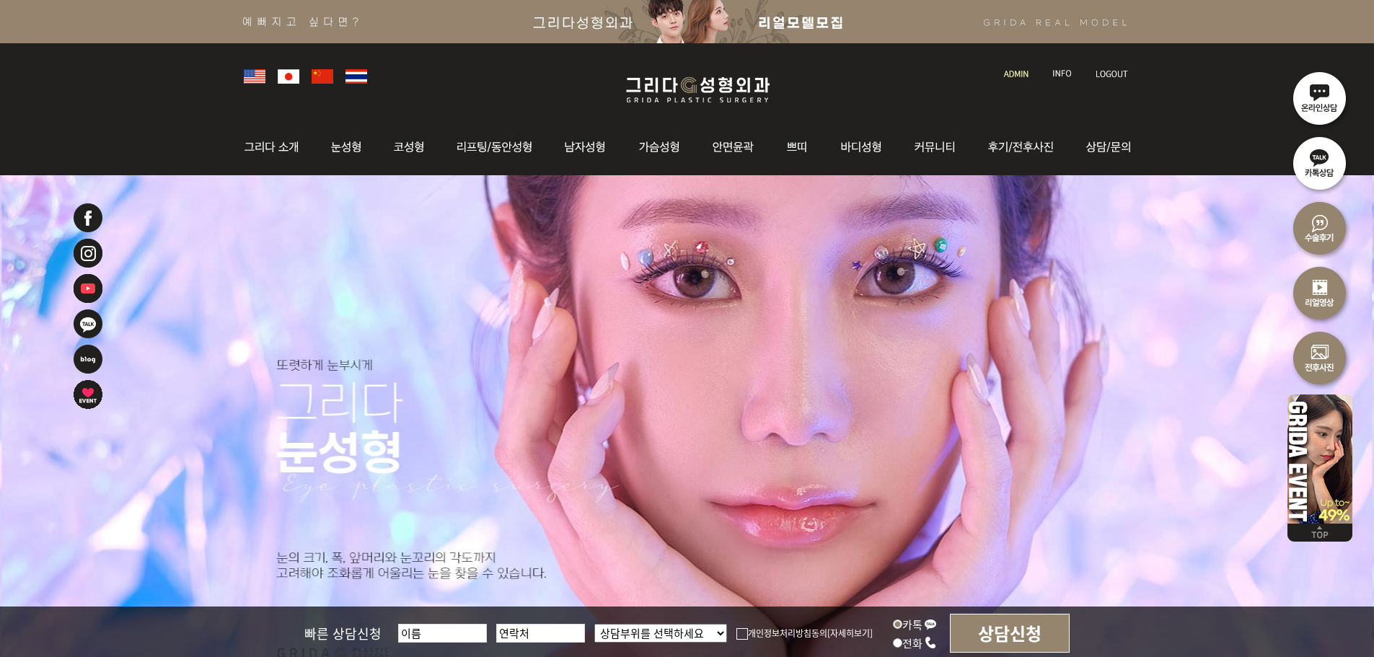
drag, startPoint x: 638, startPoint y: 71, endPoint x: 640, endPoint y: 87, distance: 15.3
click at [638, 71] on div at bounding box center [688, 74] width 902 height 63
click at [643, 92] on img at bounding box center [698, 90] width 172 height 34
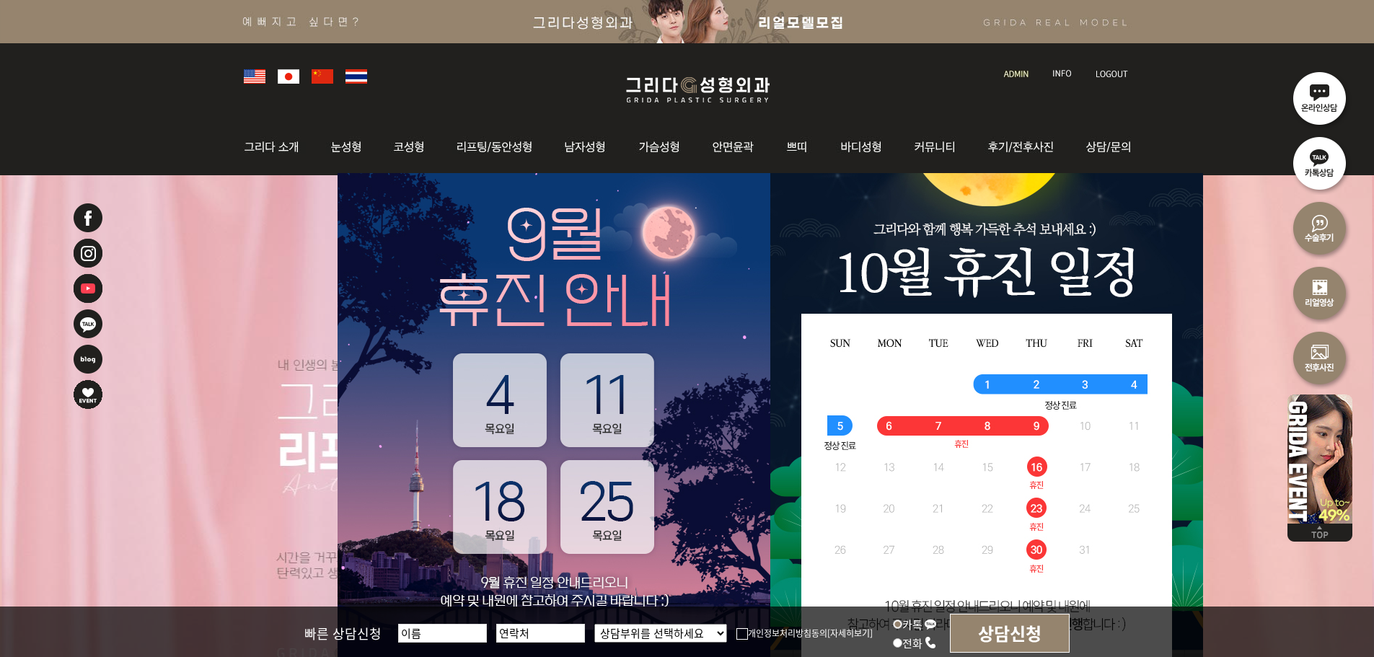
click at [1008, 64] on link at bounding box center [1017, 60] width 41 height 20
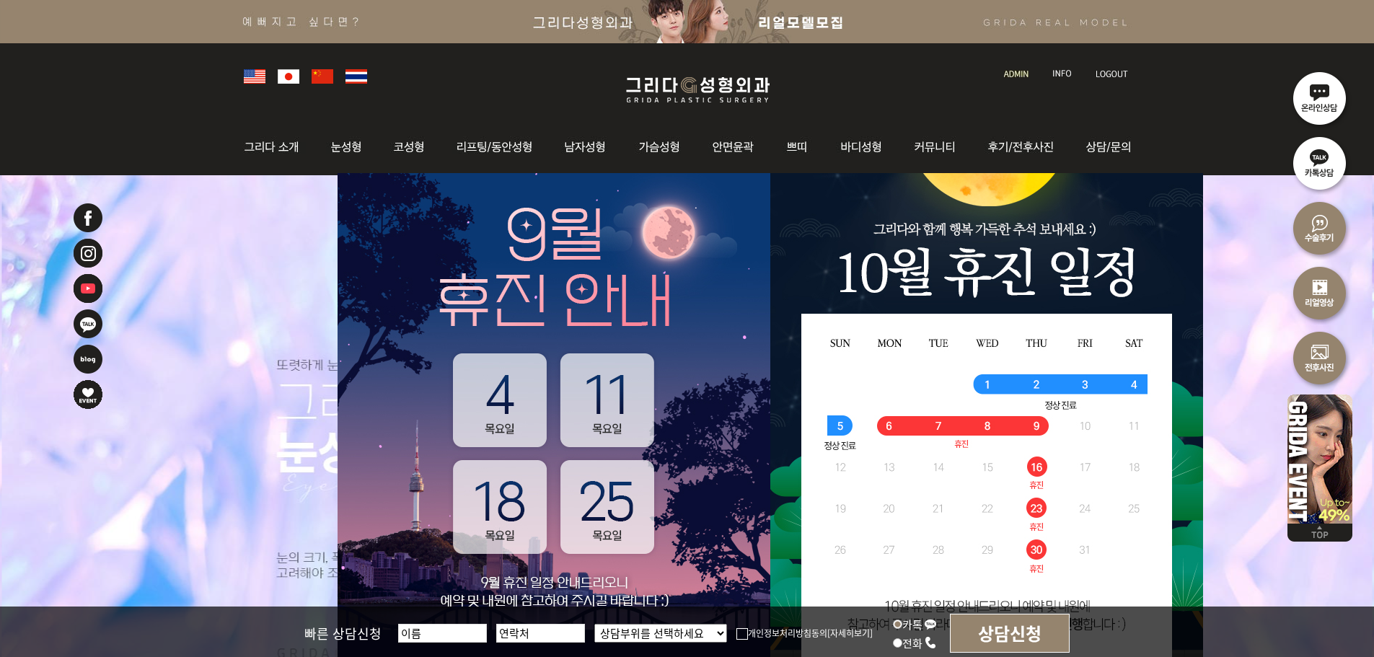
click at [1023, 79] on li at bounding box center [1017, 65] width 41 height 30
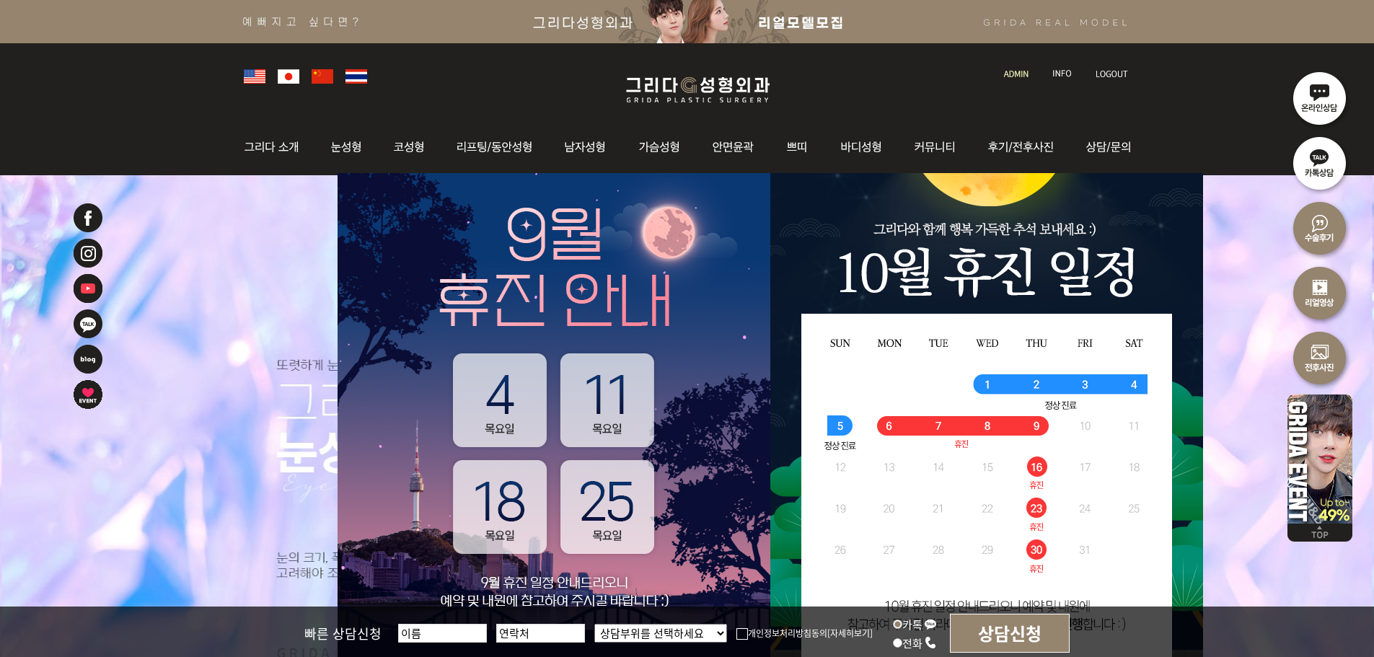
click at [1018, 71] on img at bounding box center [1016, 74] width 25 height 8
